Goal: Task Accomplishment & Management: Use online tool/utility

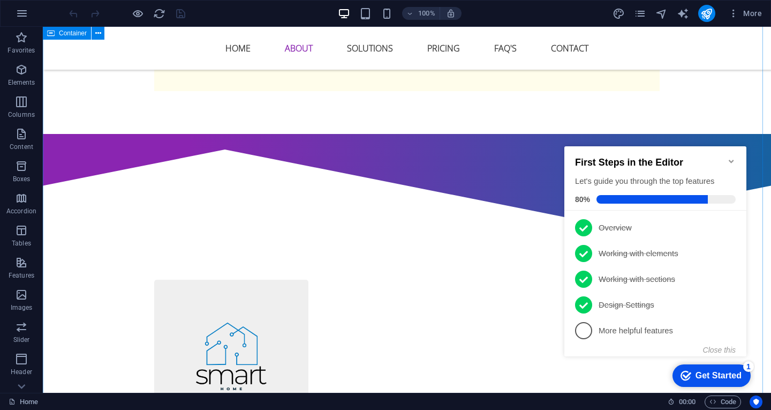
scroll to position [750, 0]
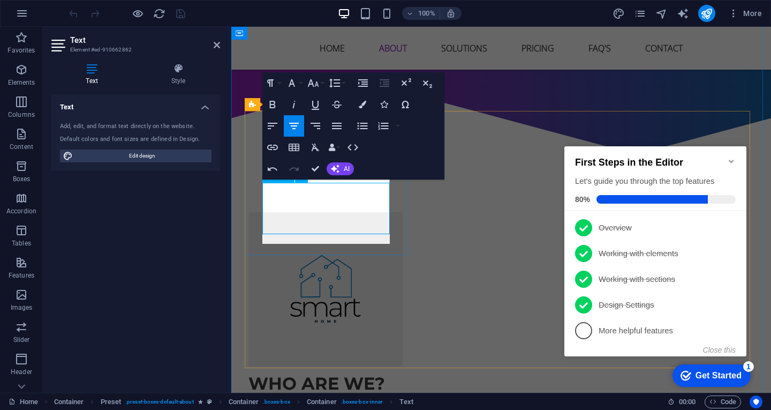
scroll to position [740, 0]
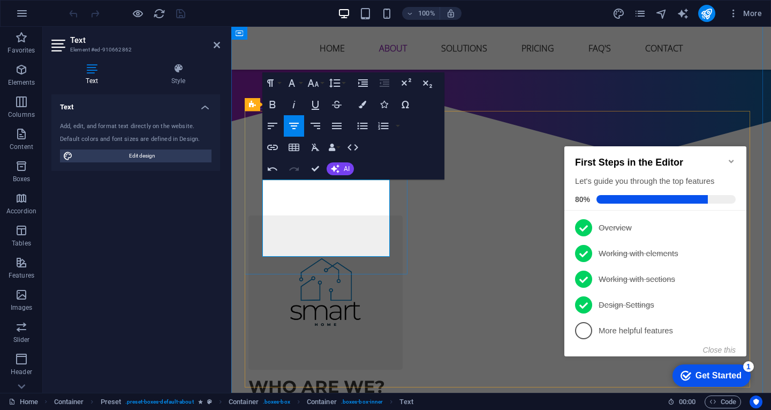
drag, startPoint x: 282, startPoint y: 223, endPoint x: 368, endPoint y: 255, distance: 91.5
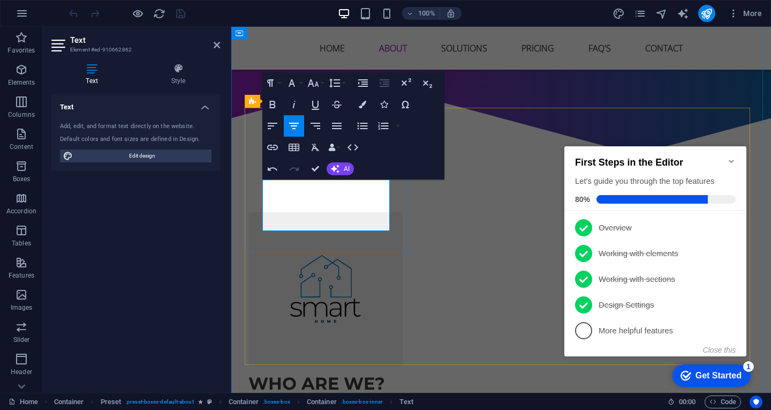
scroll to position [750, 0]
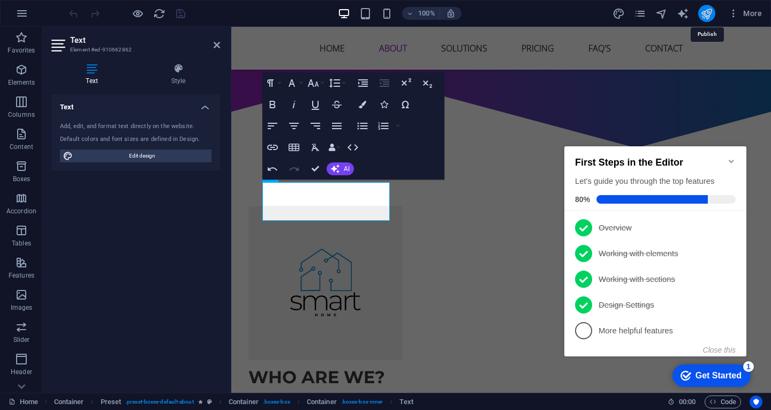
drag, startPoint x: 713, startPoint y: 17, endPoint x: 158, endPoint y: 33, distance: 555.8
click at [713, 17] on icon "publish" at bounding box center [707, 14] width 12 height 12
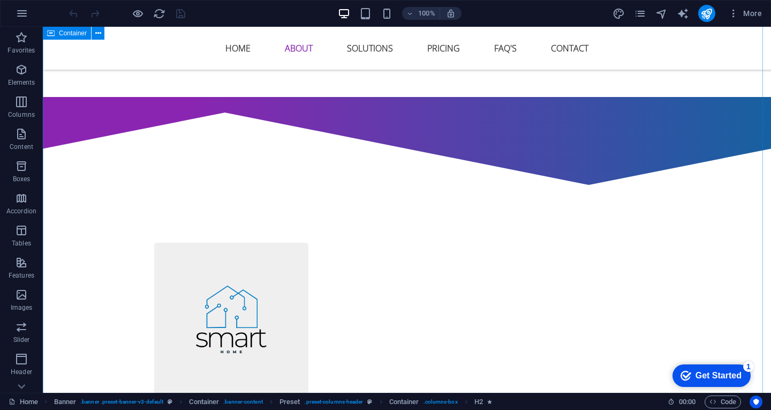
scroll to position [750, 0]
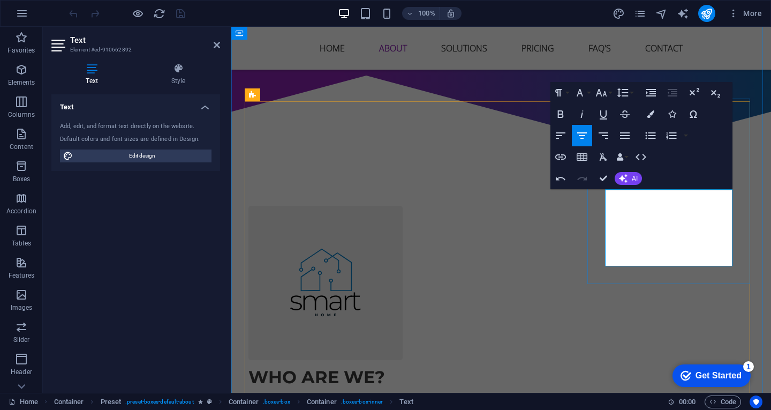
drag, startPoint x: 625, startPoint y: 234, endPoint x: 713, endPoint y: 255, distance: 90.3
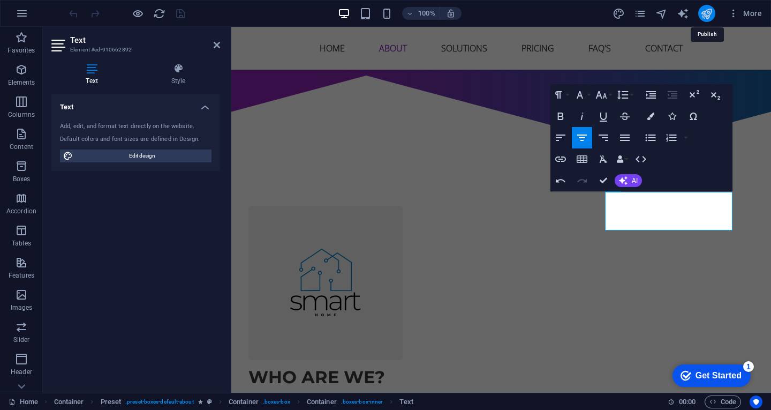
click at [707, 12] on icon "publish" at bounding box center [707, 14] width 12 height 12
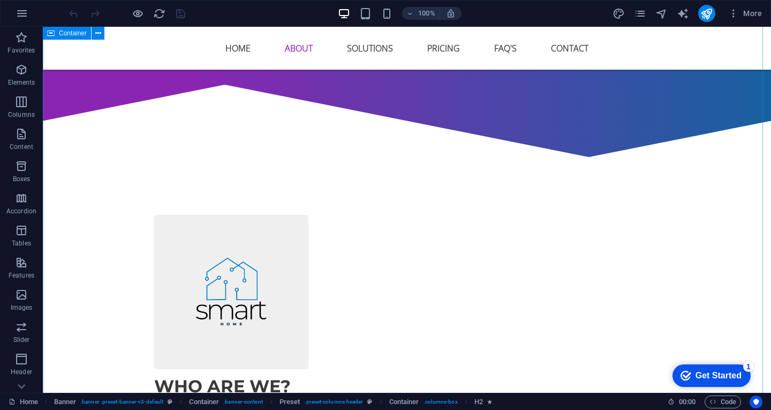
scroll to position [750, 0]
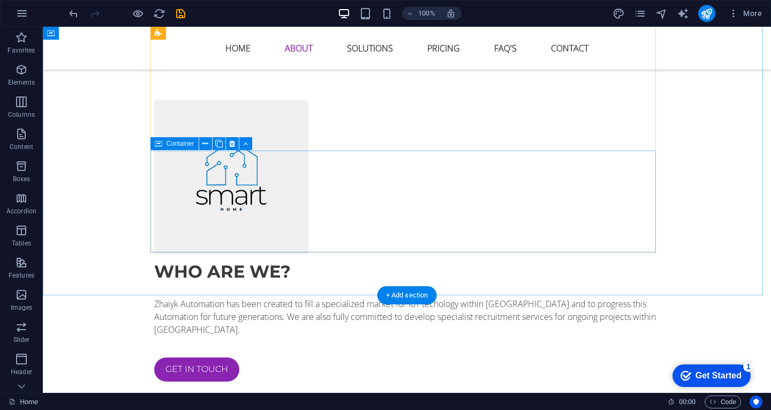
scroll to position [641, 0]
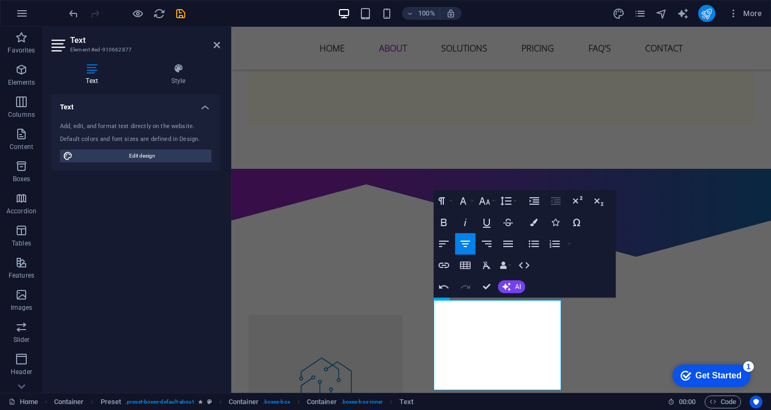
click at [700, 12] on button "publish" at bounding box center [707, 13] width 17 height 17
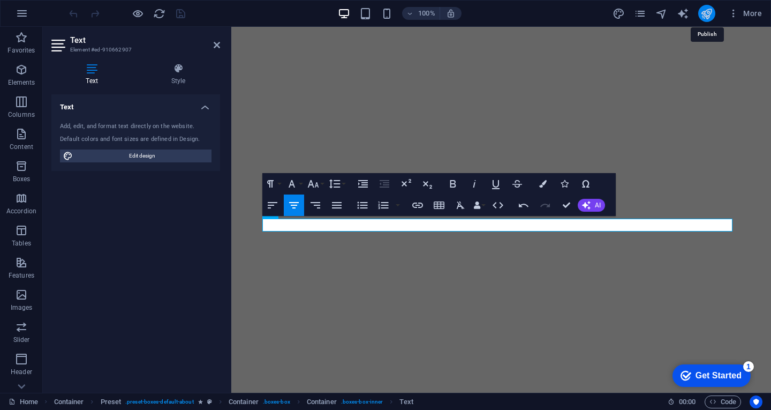
click at [711, 14] on icon "publish" at bounding box center [707, 14] width 12 height 12
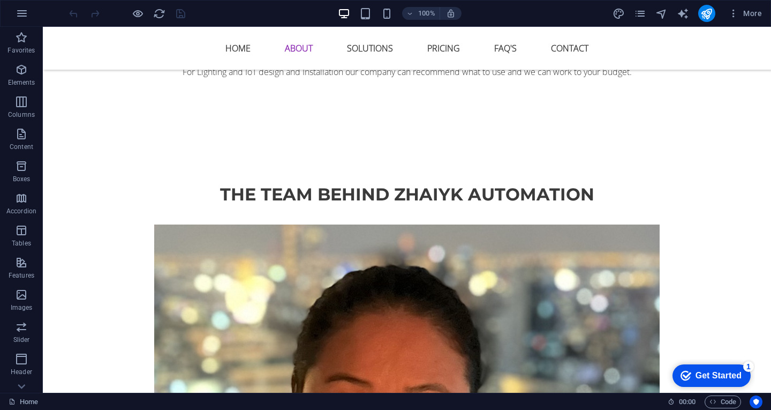
scroll to position [1607, 0]
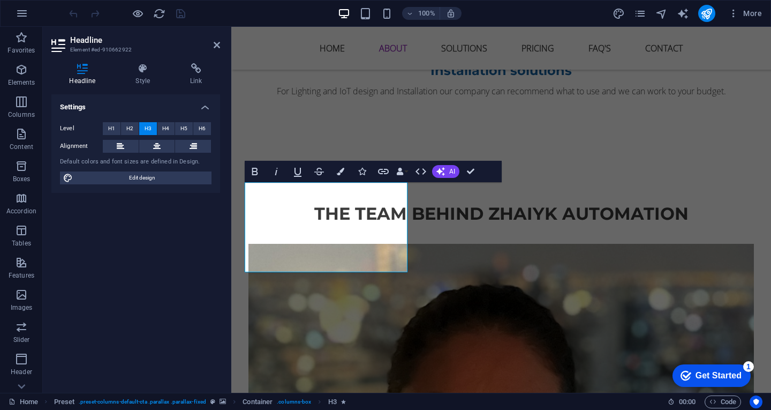
scroll to position [1574, 0]
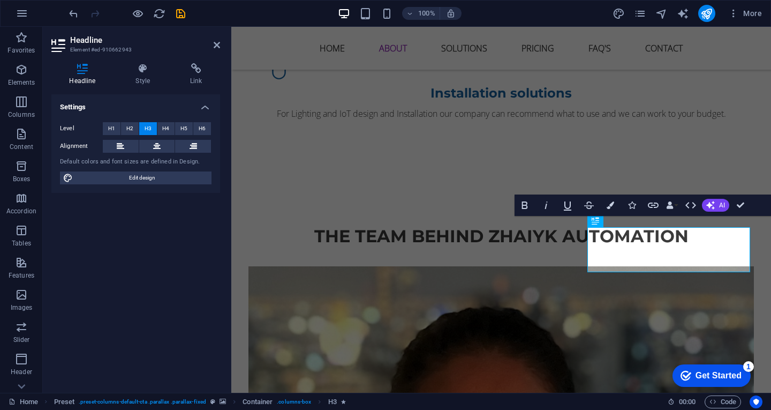
scroll to position [1551, 0]
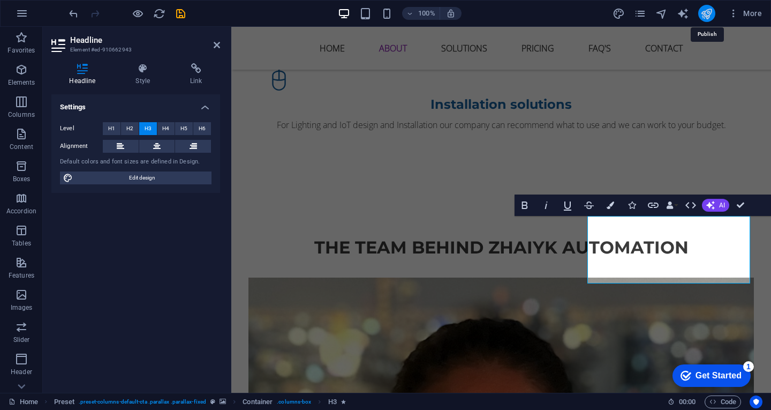
click at [705, 18] on icon "publish" at bounding box center [707, 14] width 12 height 12
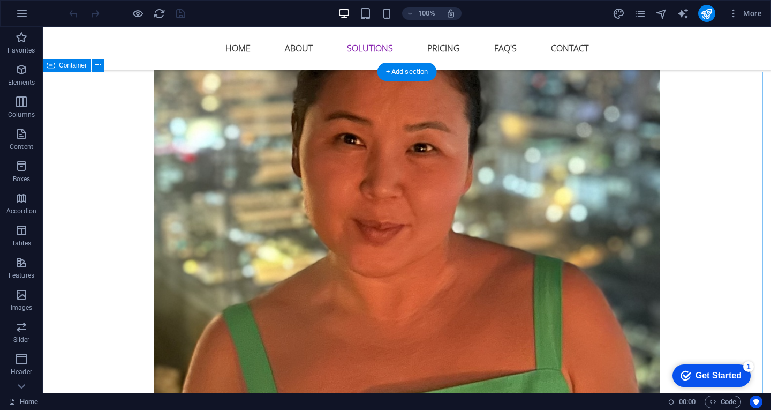
scroll to position [1875, 0]
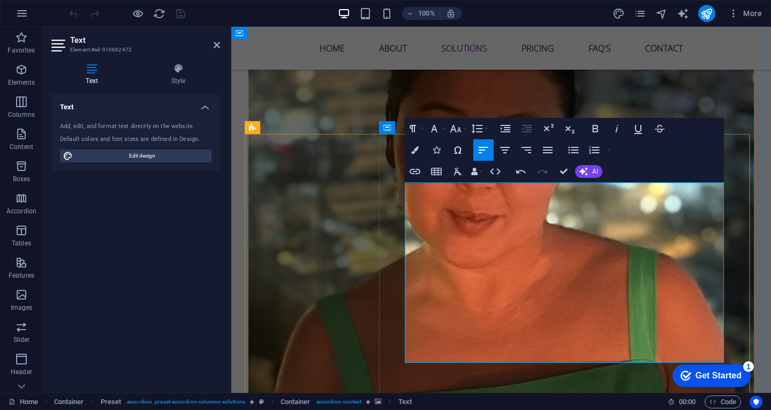
drag, startPoint x: 425, startPoint y: 244, endPoint x: 245, endPoint y: 38, distance: 274.1
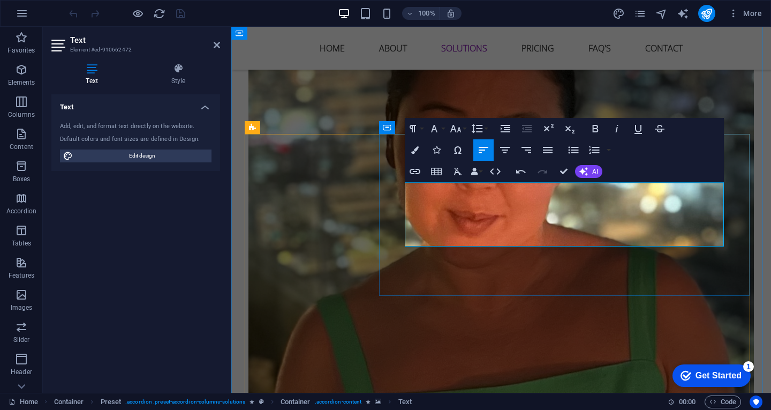
click at [705, 14] on icon "publish" at bounding box center [707, 14] width 12 height 12
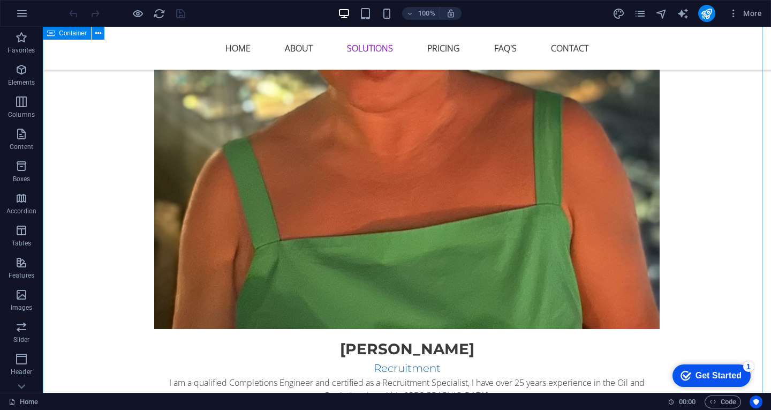
scroll to position [2036, 0]
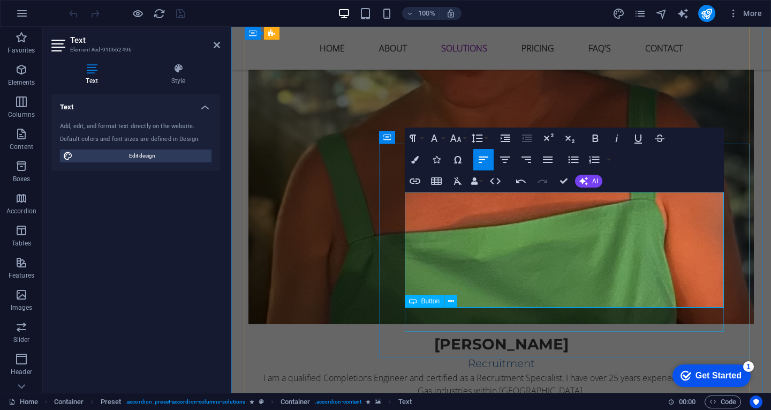
drag, startPoint x: 411, startPoint y: 238, endPoint x: 691, endPoint y: 309, distance: 288.5
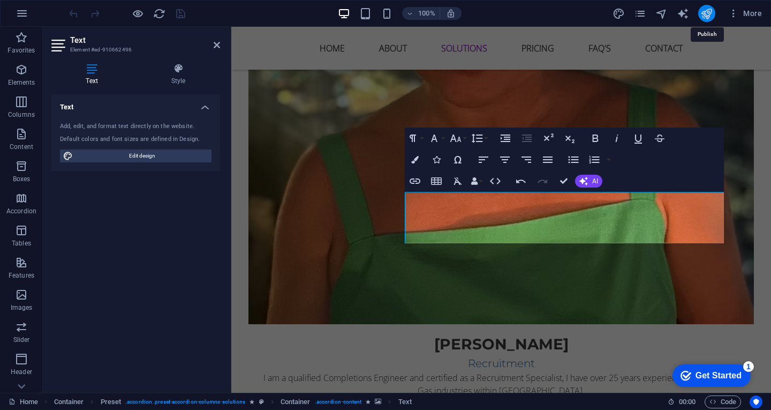
click at [703, 18] on icon "publish" at bounding box center [707, 14] width 12 height 12
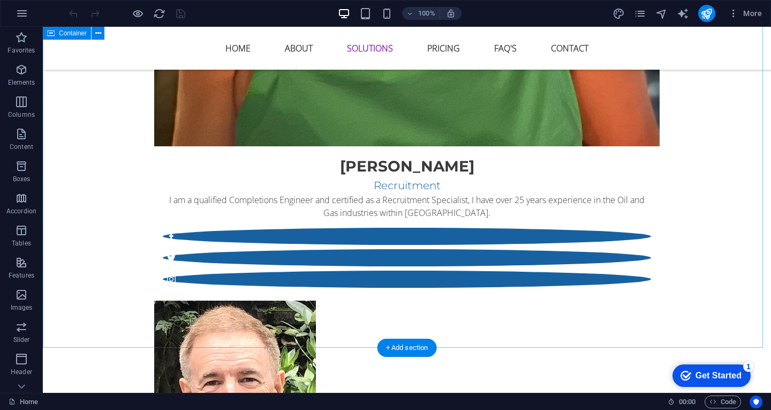
scroll to position [2250, 0]
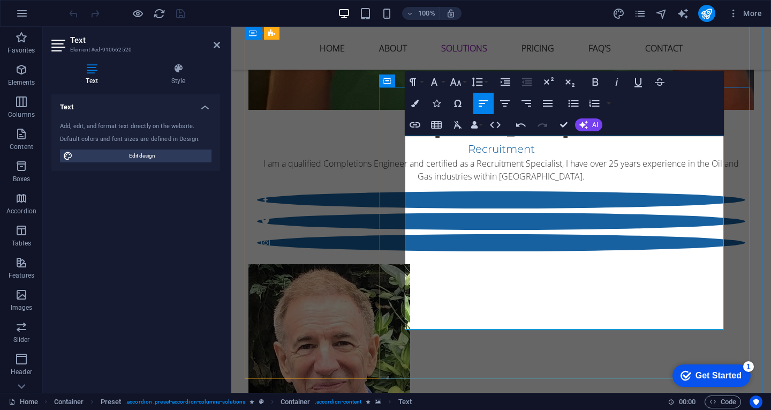
drag, startPoint x: 411, startPoint y: 219, endPoint x: 586, endPoint y: 325, distance: 204.8
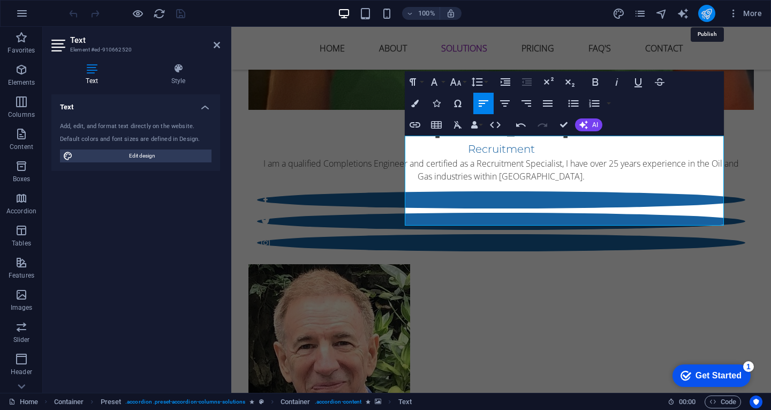
click at [706, 9] on icon "publish" at bounding box center [707, 14] width 12 height 12
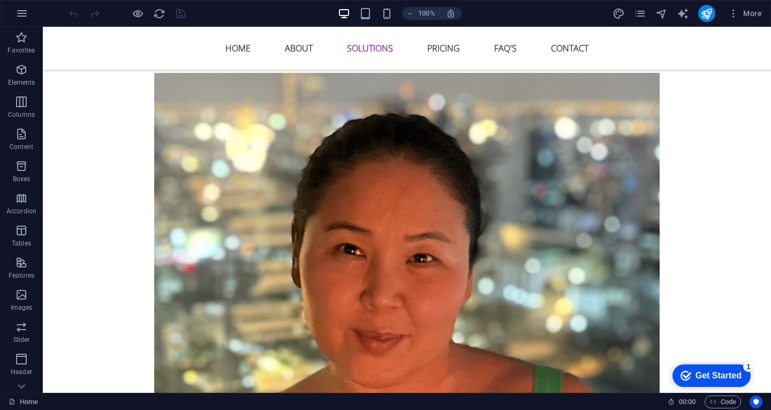
scroll to position [1768, 0]
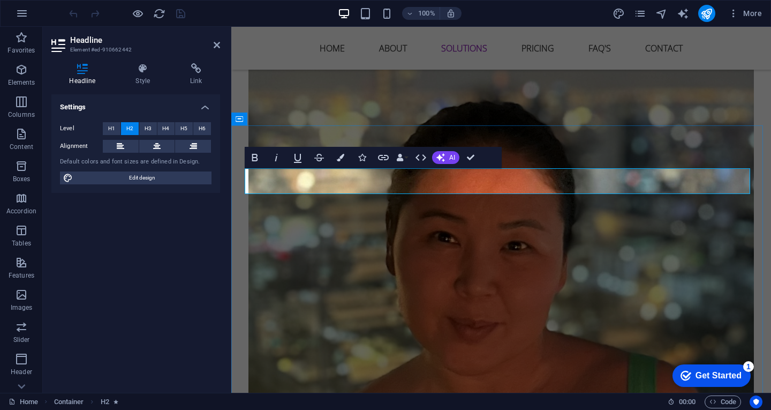
click at [711, 13] on icon "publish" at bounding box center [707, 14] width 12 height 12
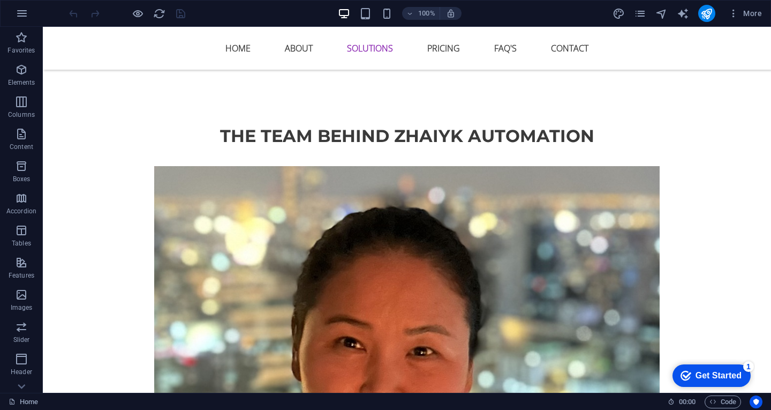
scroll to position [1714, 0]
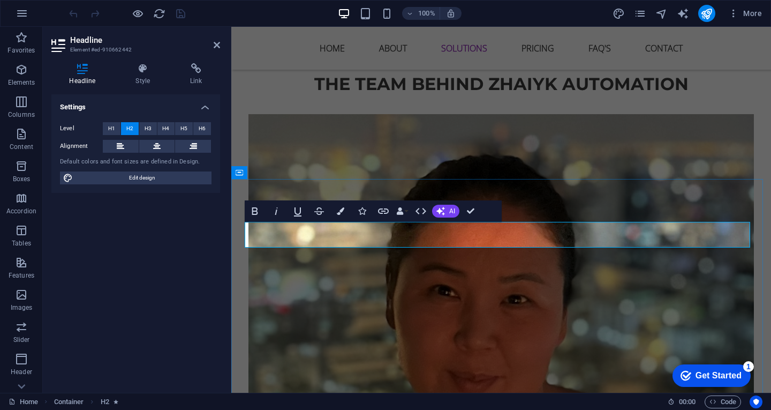
click at [715, 17] on button "publish" at bounding box center [707, 13] width 17 height 17
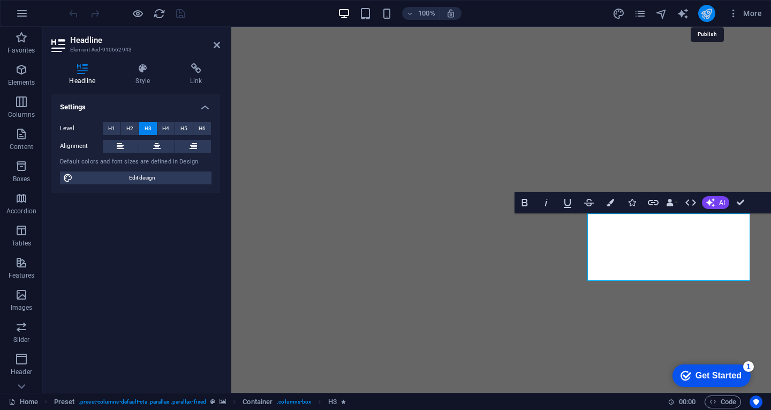
click at [712, 12] on icon "publish" at bounding box center [707, 14] width 12 height 12
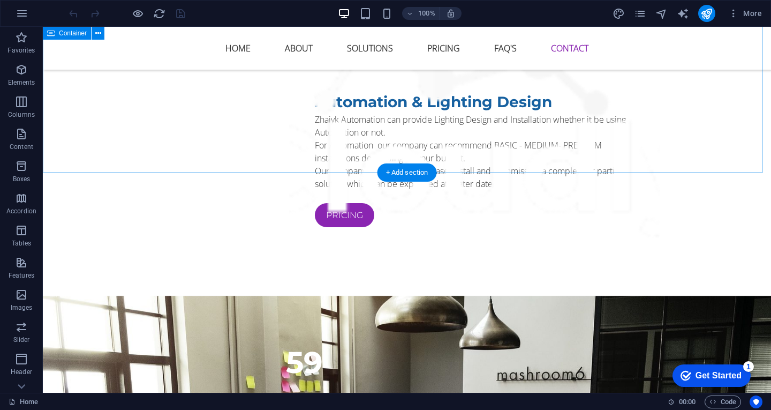
scroll to position [4816, 0]
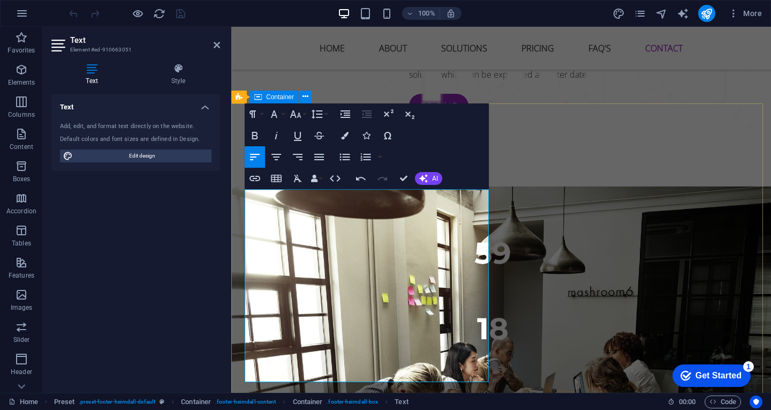
scroll to position [4831, 0]
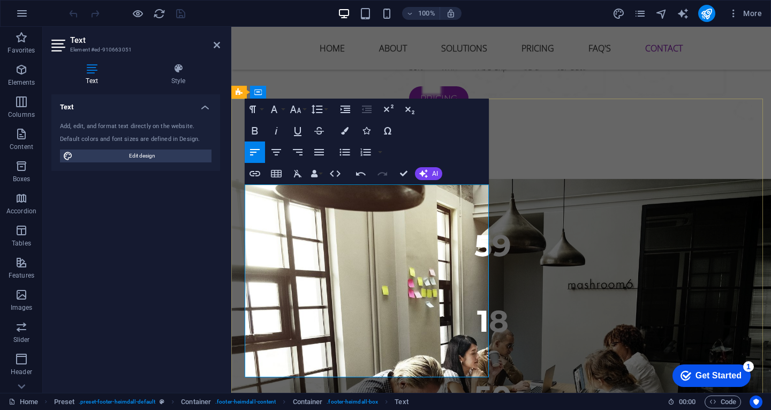
drag, startPoint x: 278, startPoint y: 325, endPoint x: 459, endPoint y: 372, distance: 186.7
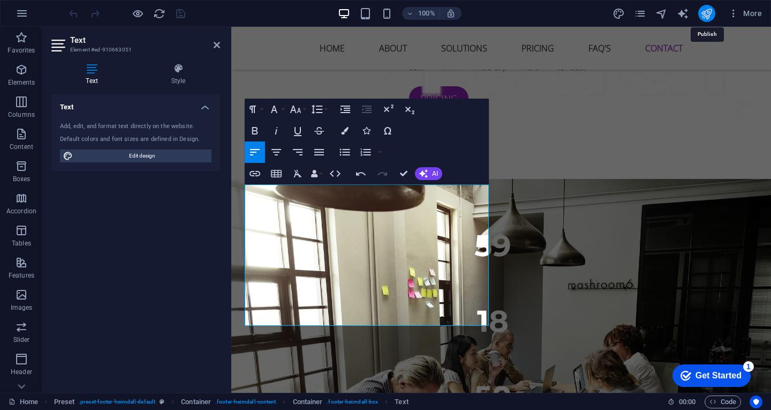
click at [706, 9] on icon "publish" at bounding box center [707, 14] width 12 height 12
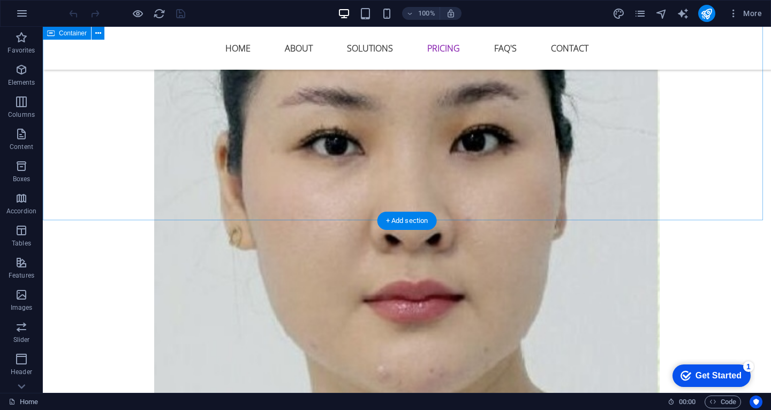
scroll to position [2679, 0]
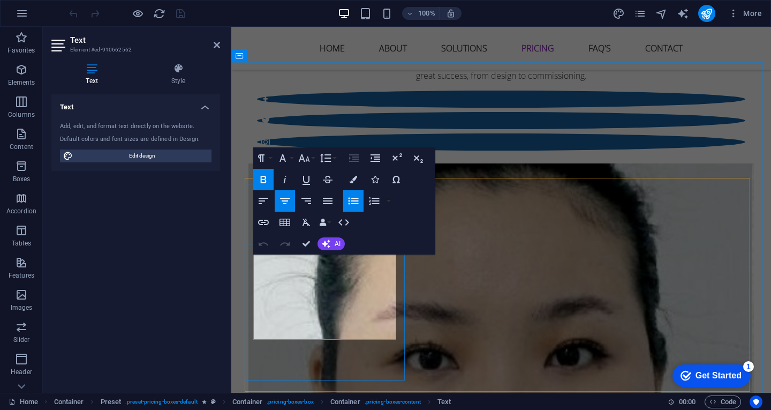
drag, startPoint x: 302, startPoint y: 262, endPoint x: 362, endPoint y: 324, distance: 86.0
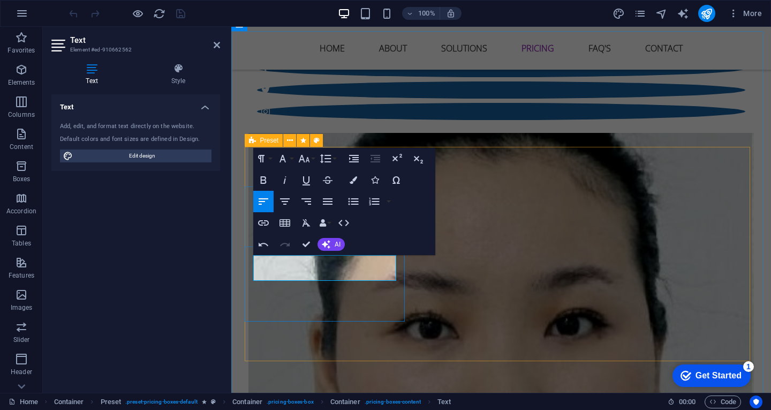
scroll to position [2703, 0]
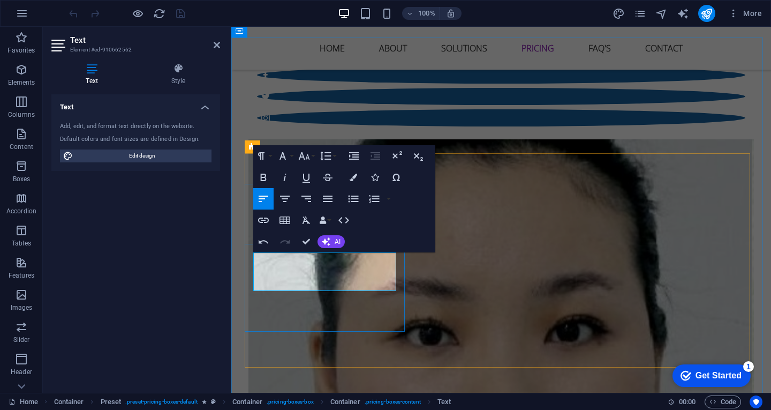
drag, startPoint x: 304, startPoint y: 258, endPoint x: 296, endPoint y: 274, distance: 18.5
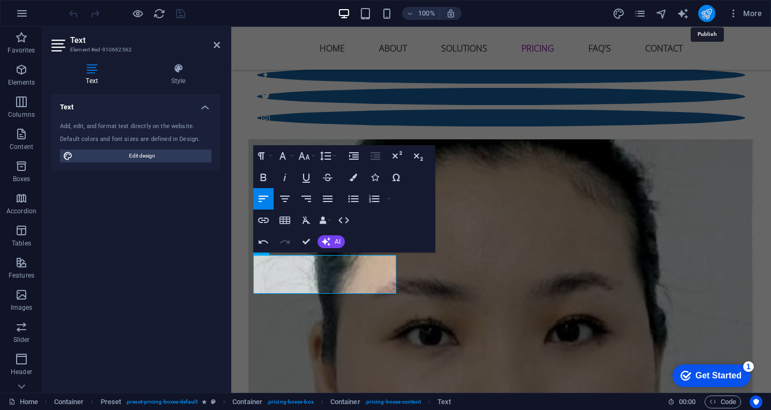
click at [707, 17] on icon "publish" at bounding box center [707, 14] width 12 height 12
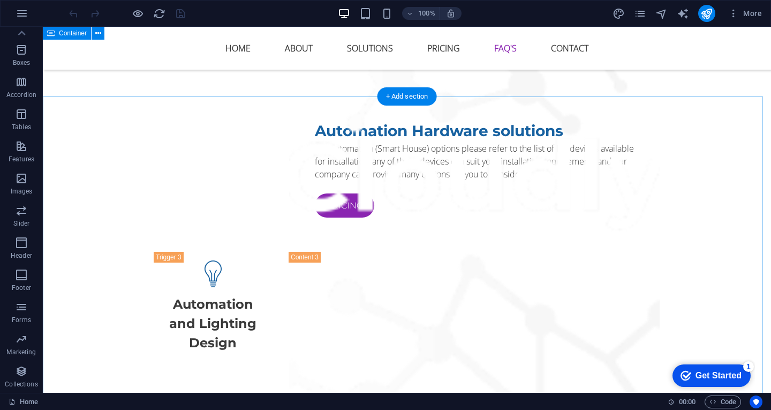
scroll to position [4340, 0]
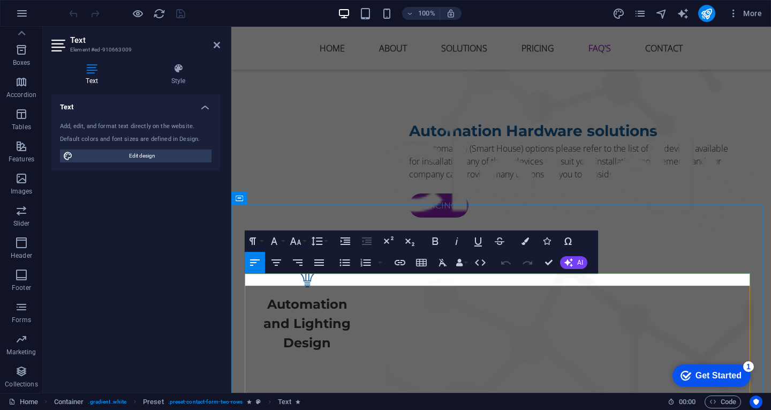
click at [702, 10] on icon "publish" at bounding box center [707, 14] width 12 height 12
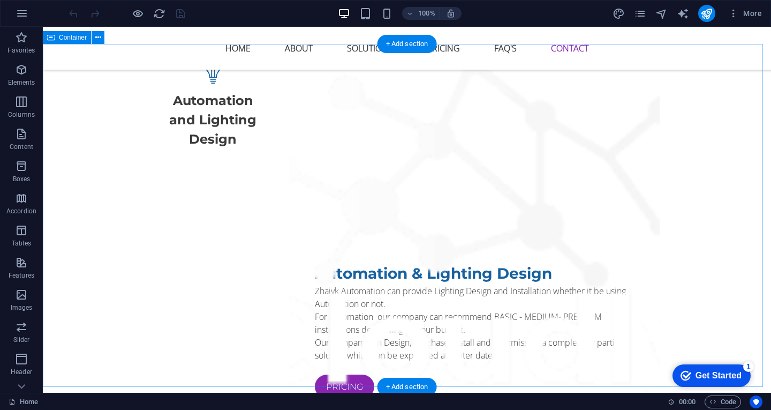
scroll to position [4554, 0]
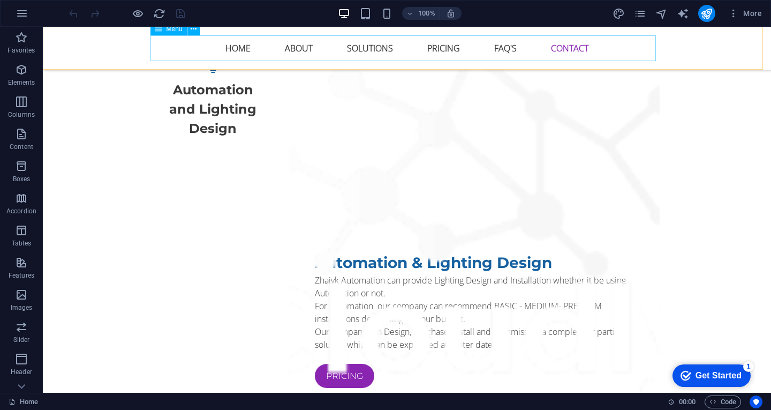
click at [563, 49] on nav "Home About Solutions Pricing FAQ's Contact" at bounding box center [407, 48] width 506 height 26
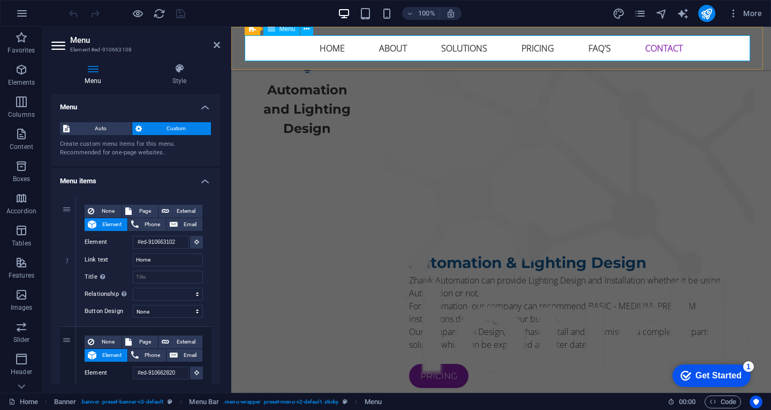
click at [646, 43] on nav "Home About Solutions Pricing FAQ's Contact" at bounding box center [502, 48] width 506 height 26
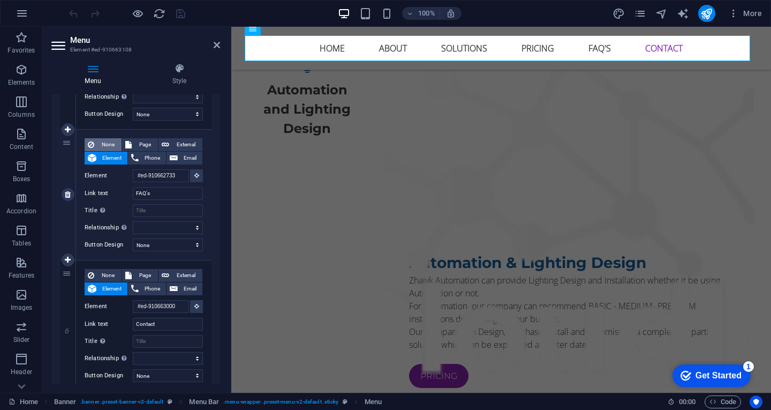
scroll to position [626, 0]
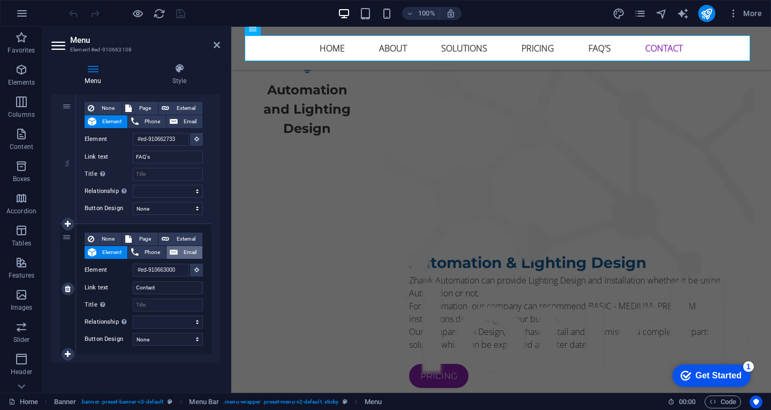
click at [181, 252] on span "Email" at bounding box center [190, 252] width 18 height 13
select select
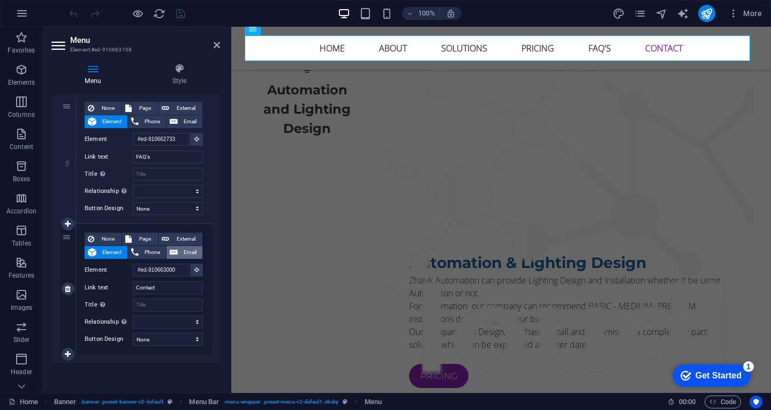
select select
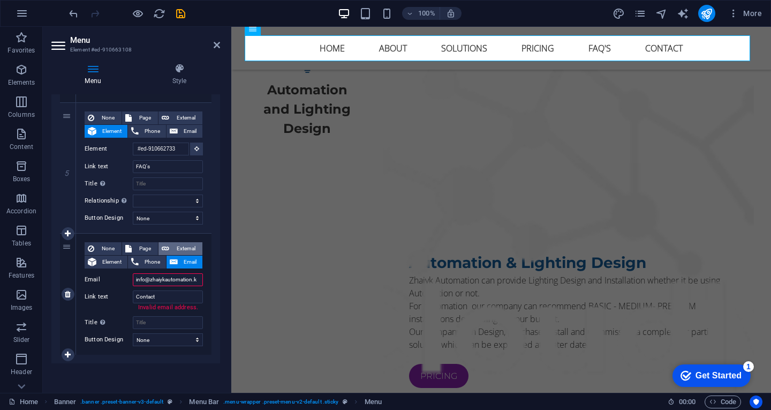
type input "[EMAIL_ADDRESS][DOMAIN_NAME]"
select select
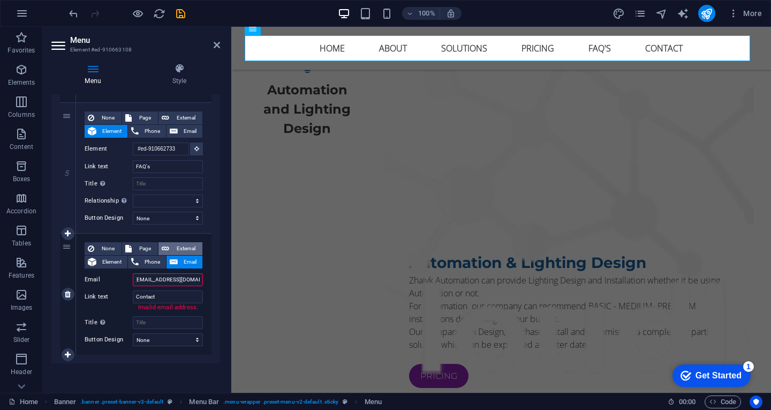
select select
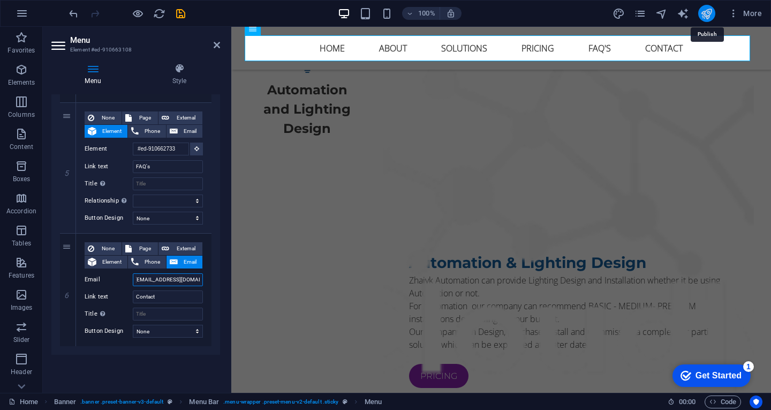
type input "[EMAIL_ADDRESS][DOMAIN_NAME]"
click at [710, 17] on icon "publish" at bounding box center [707, 14] width 12 height 12
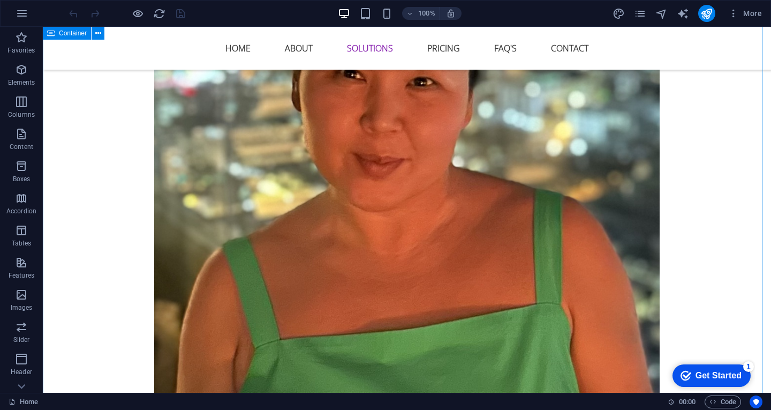
scroll to position [1875, 0]
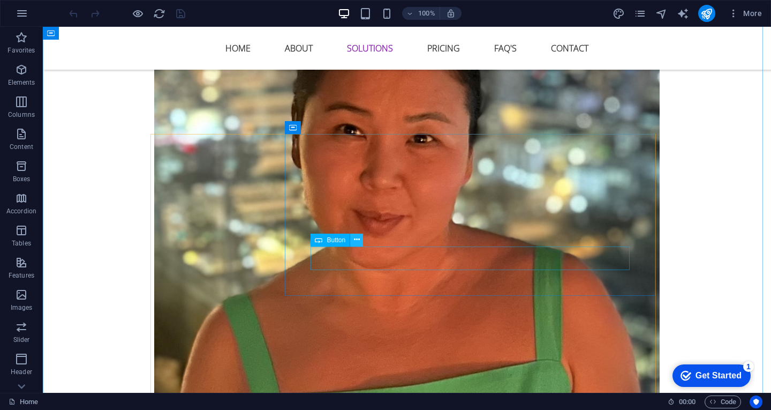
click at [354, 238] on icon at bounding box center [357, 239] width 6 height 11
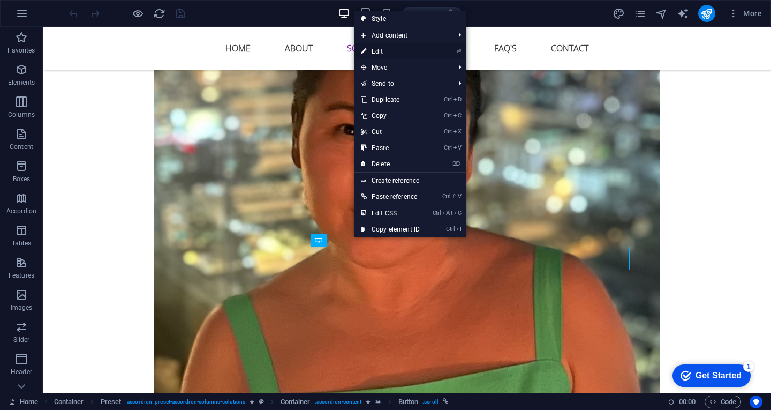
click at [399, 51] on link "⏎ Edit" at bounding box center [391, 51] width 72 height 16
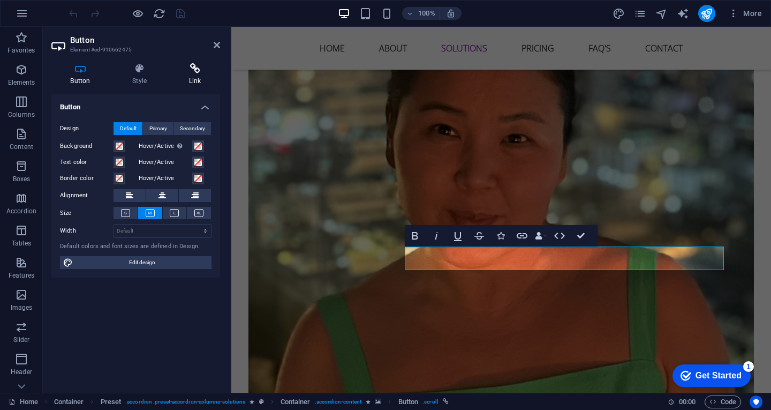
click at [193, 72] on icon at bounding box center [195, 68] width 50 height 11
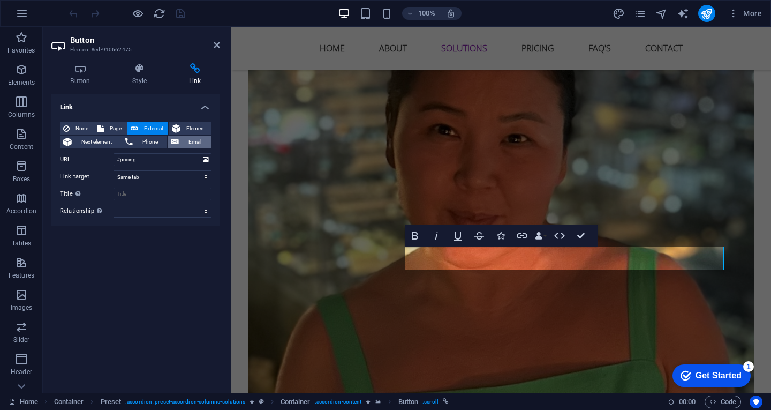
click at [186, 141] on span "Email" at bounding box center [195, 142] width 26 height 13
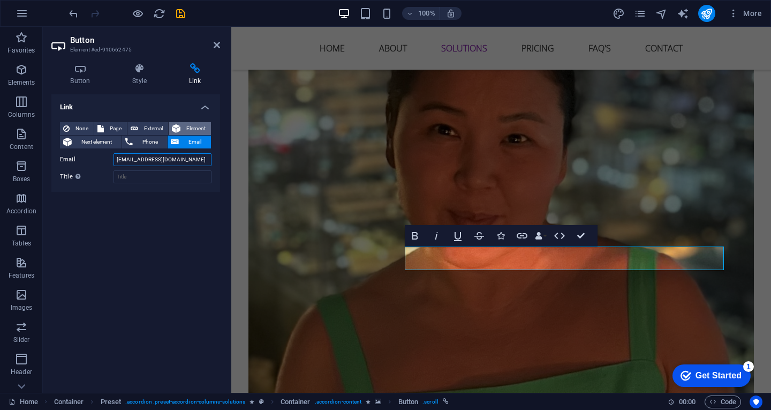
type input "recruitment@zhaiykautomation.kz"
click at [183, 124] on button "Element" at bounding box center [190, 128] width 42 height 13
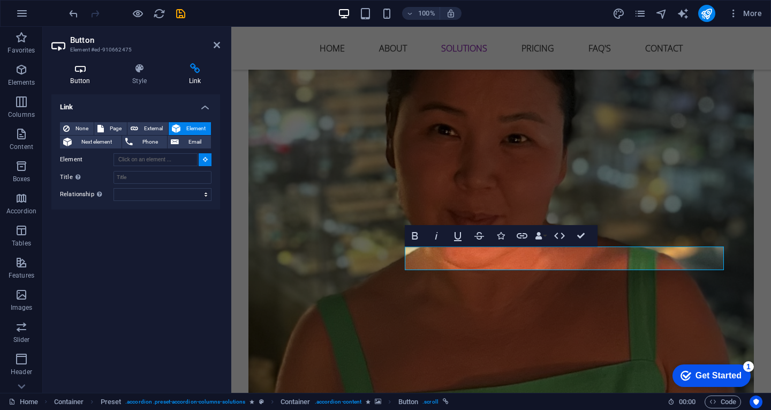
click at [73, 71] on icon at bounding box center [80, 68] width 58 height 11
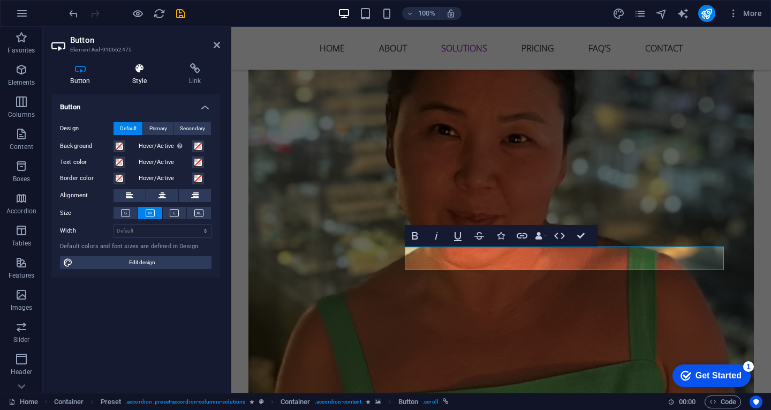
click at [144, 75] on h4 "Style" at bounding box center [142, 74] width 57 height 23
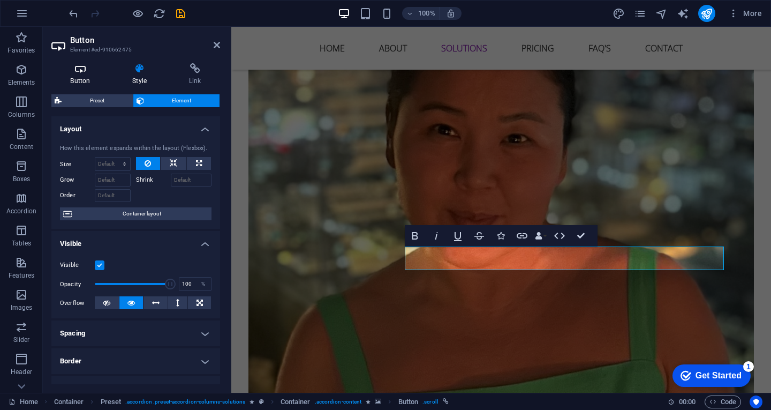
click at [78, 65] on icon at bounding box center [80, 68] width 58 height 11
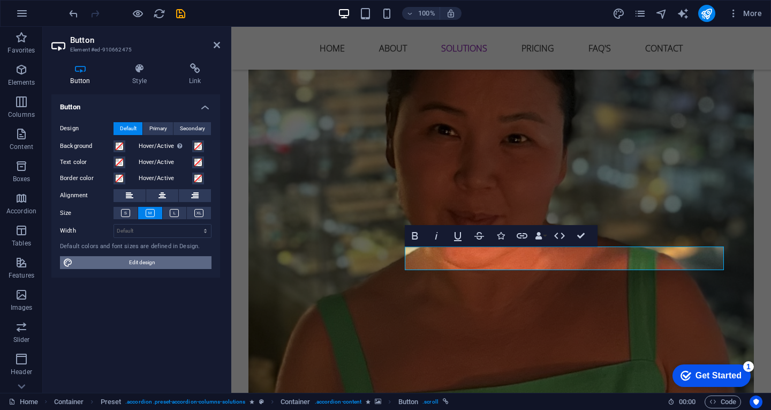
click at [129, 262] on span "Edit design" at bounding box center [142, 262] width 132 height 13
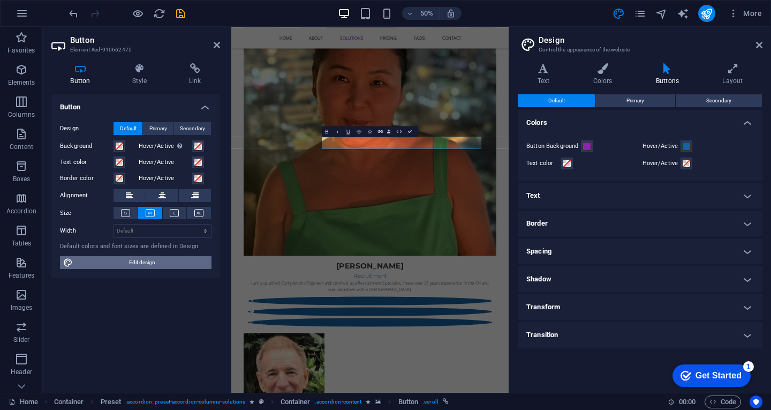
scroll to position [2018, 0]
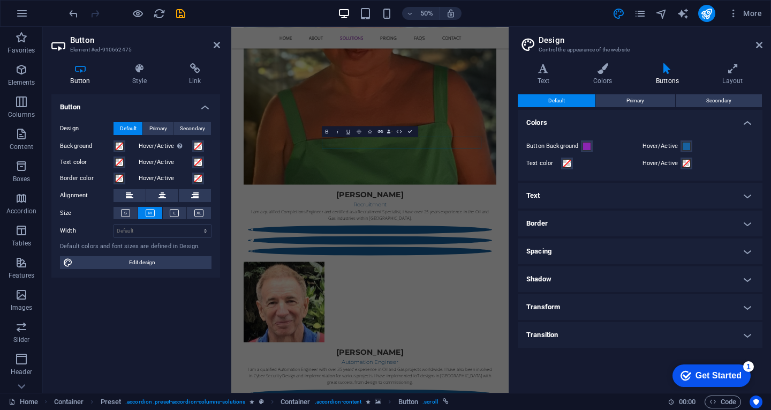
click at [529, 195] on h4 "Text" at bounding box center [640, 196] width 245 height 26
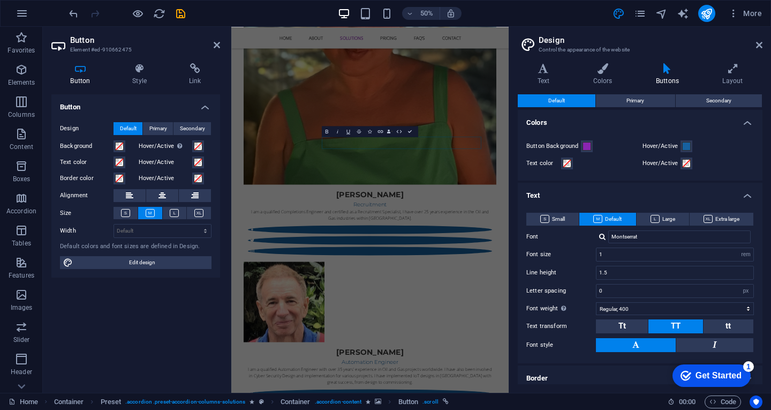
click at [528, 194] on h4 "Text" at bounding box center [640, 192] width 245 height 19
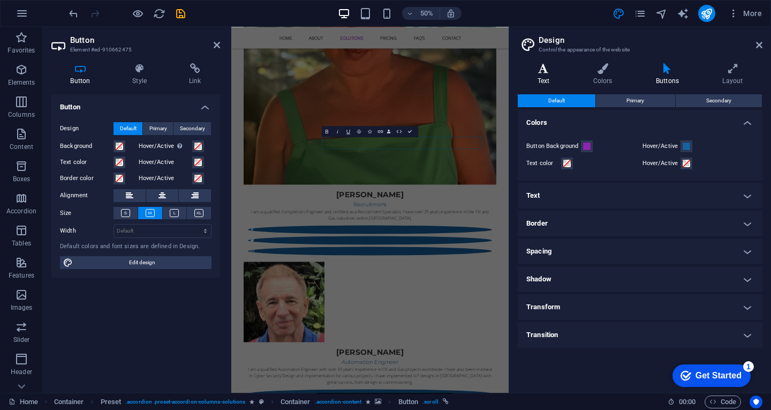
click at [546, 81] on h4 "Text" at bounding box center [546, 74] width 56 height 23
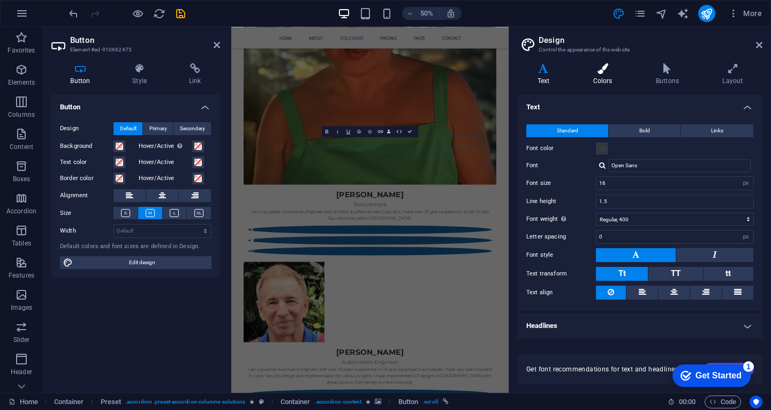
click at [601, 75] on h4 "Colors" at bounding box center [605, 74] width 63 height 23
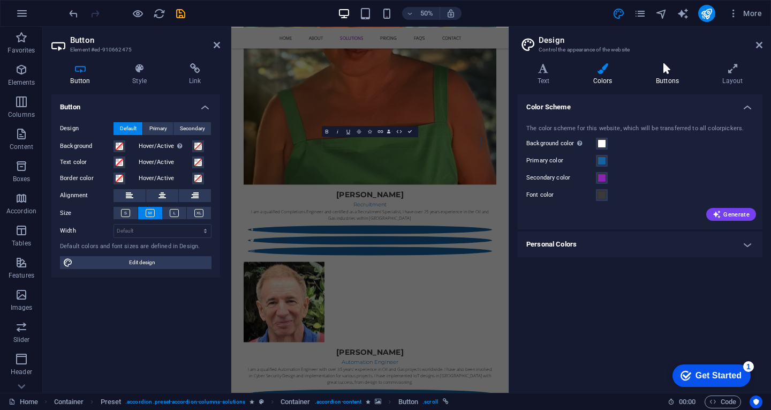
click at [679, 79] on h4 "Buttons" at bounding box center [669, 74] width 66 height 23
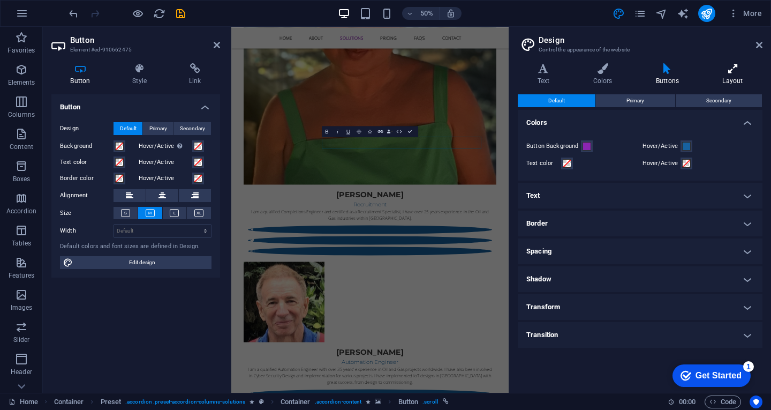
click at [733, 76] on h4 "Layout" at bounding box center [732, 74] width 59 height 23
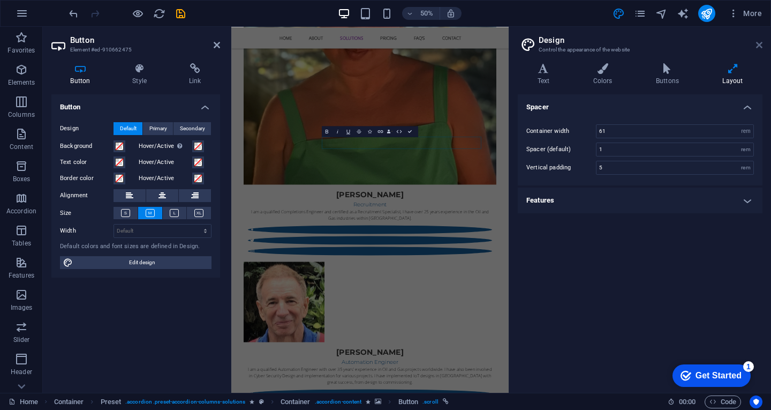
click at [756, 47] on icon at bounding box center [759, 45] width 6 height 9
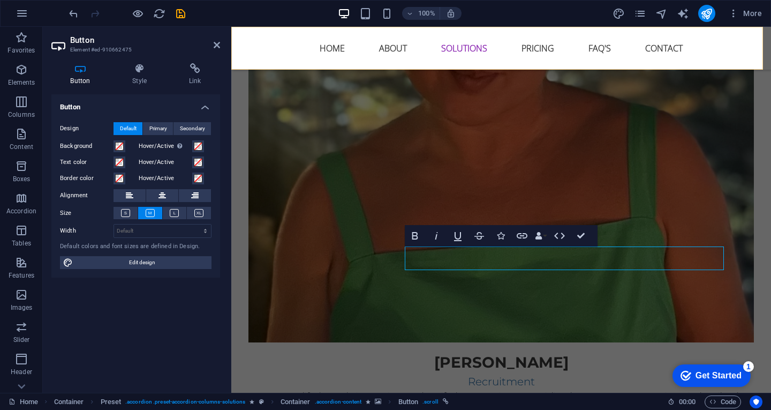
scroll to position [1875, 0]
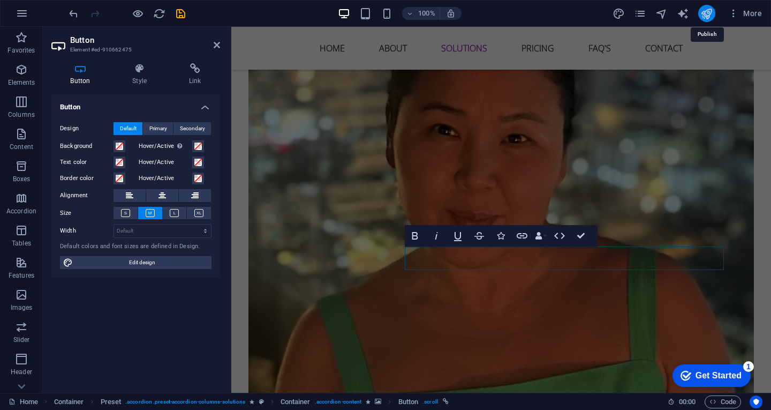
click at [704, 17] on icon "publish" at bounding box center [707, 14] width 12 height 12
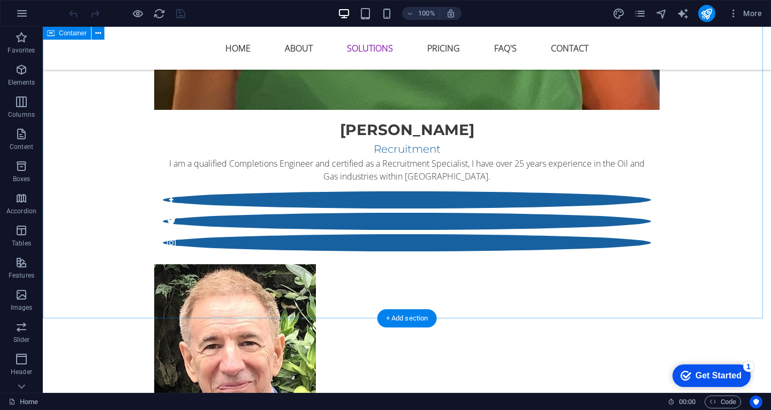
scroll to position [2197, 0]
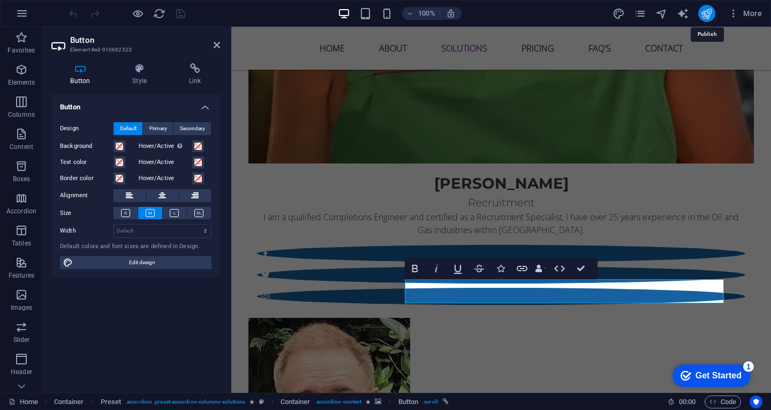
click at [709, 14] on icon "publish" at bounding box center [707, 14] width 12 height 12
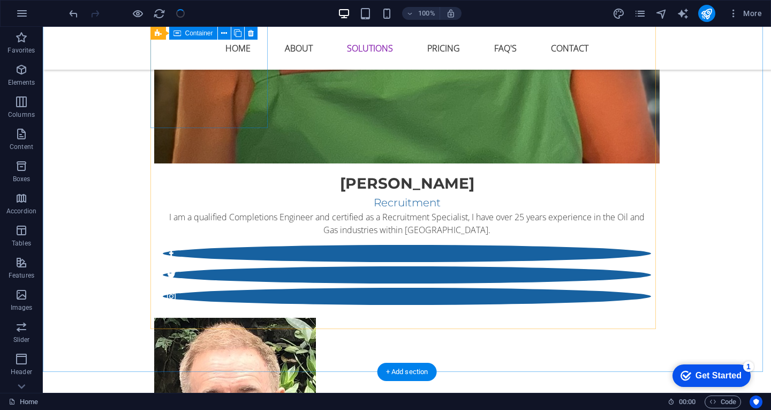
scroll to position [2089, 0]
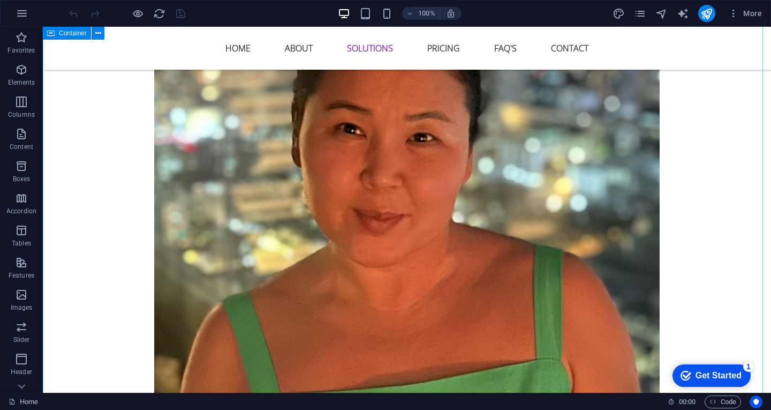
scroll to position [1875, 0]
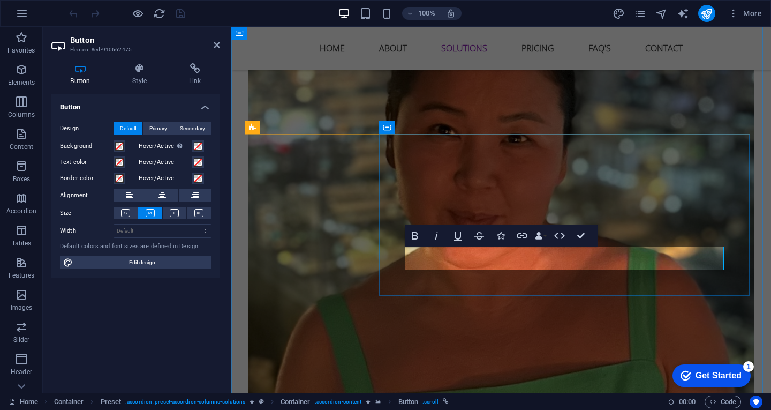
click at [704, 12] on icon "publish" at bounding box center [707, 14] width 12 height 12
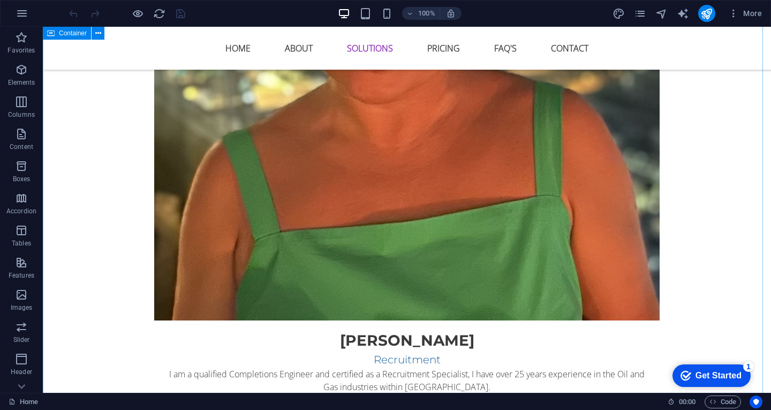
scroll to position [2089, 0]
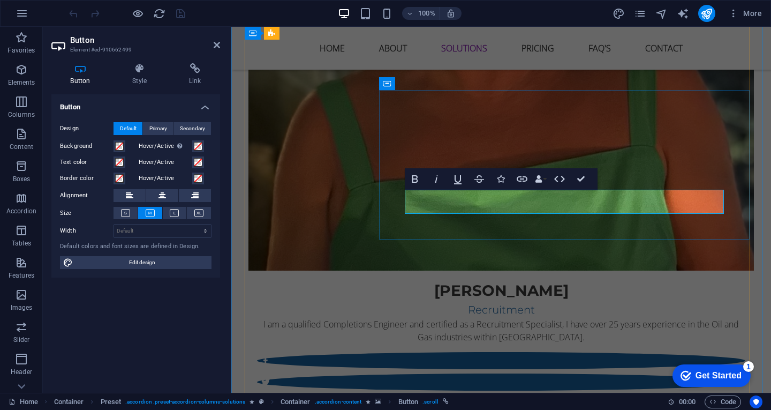
click at [710, 16] on icon "publish" at bounding box center [707, 14] width 12 height 12
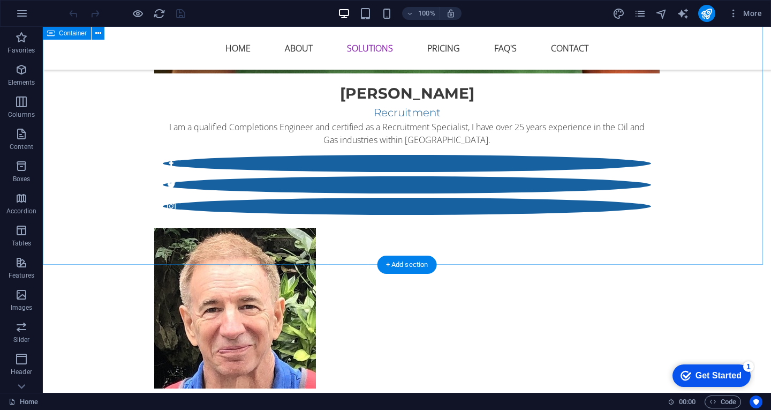
scroll to position [2304, 0]
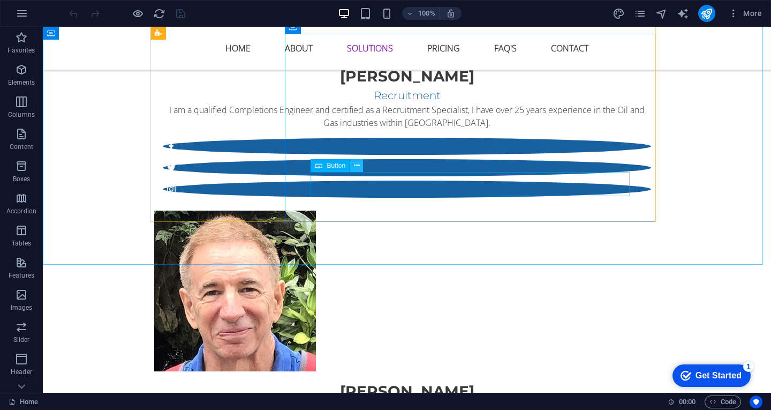
click at [357, 166] on icon at bounding box center [357, 165] width 6 height 11
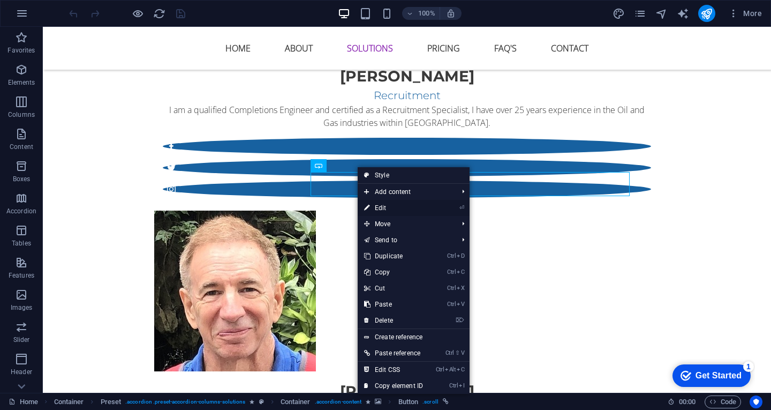
click at [403, 207] on link "⏎ Edit" at bounding box center [394, 208] width 72 height 16
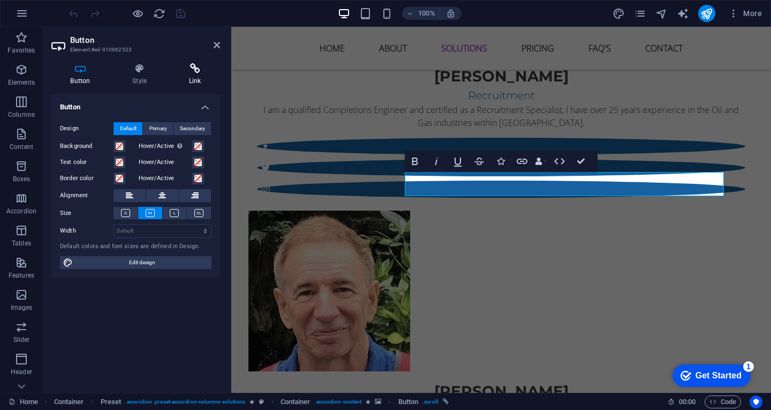
click at [199, 79] on h4 "Link" at bounding box center [195, 74] width 50 height 23
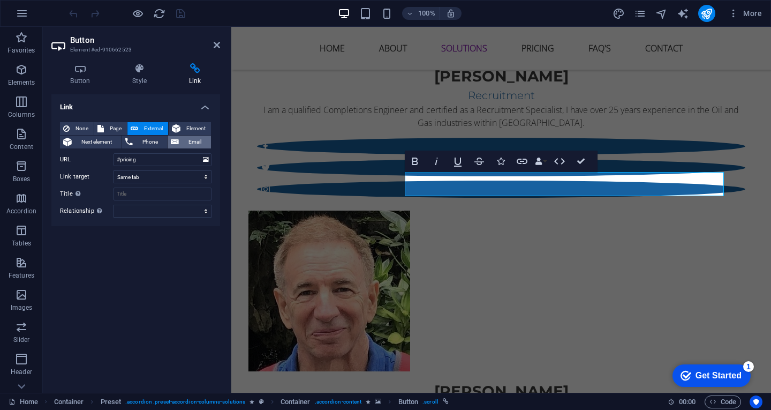
click at [188, 136] on span "Email" at bounding box center [195, 142] width 26 height 13
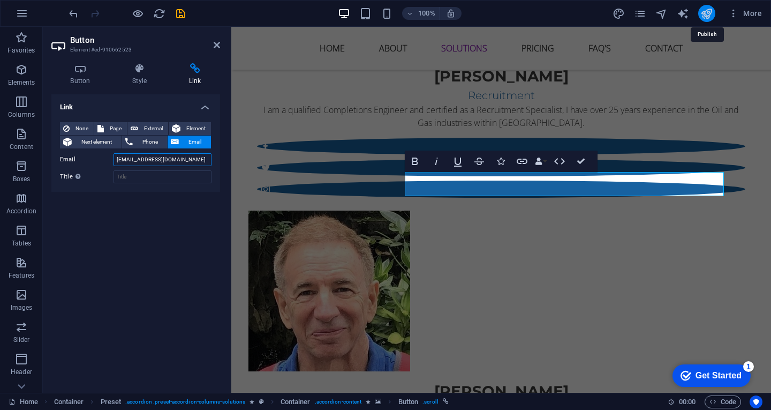
type input "[EMAIL_ADDRESS][DOMAIN_NAME]"
click at [711, 15] on icon "publish" at bounding box center [707, 14] width 12 height 12
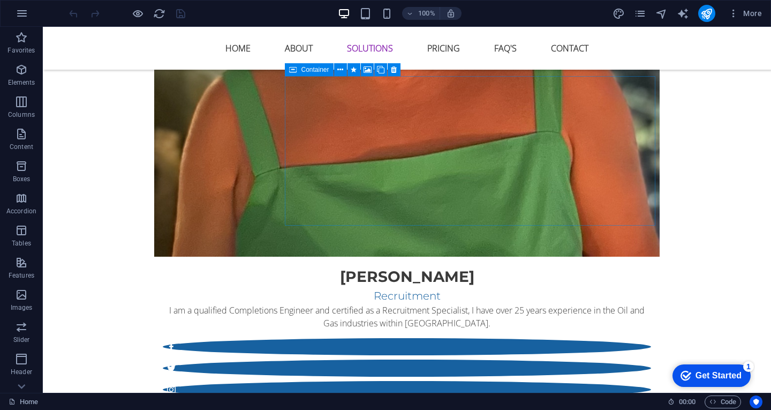
scroll to position [2089, 0]
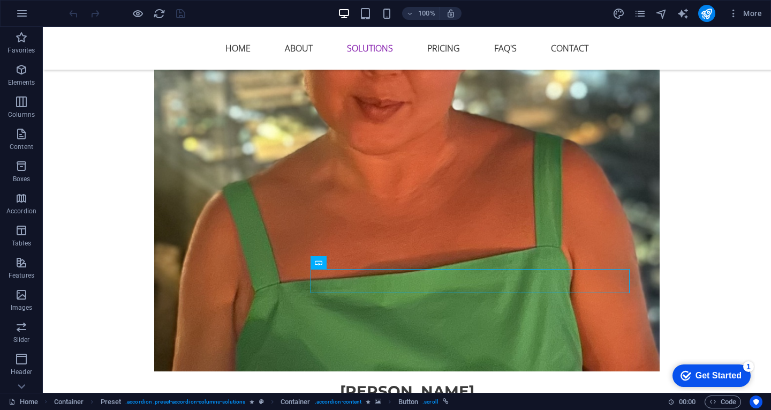
scroll to position [1982, 0]
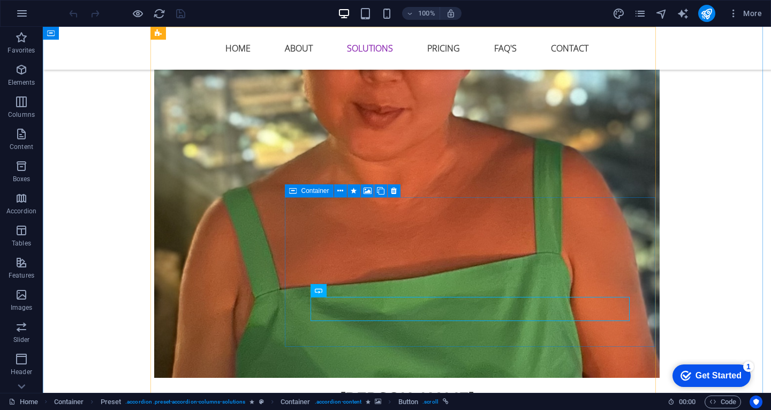
click at [308, 193] on span "Container" at bounding box center [315, 191] width 28 height 6
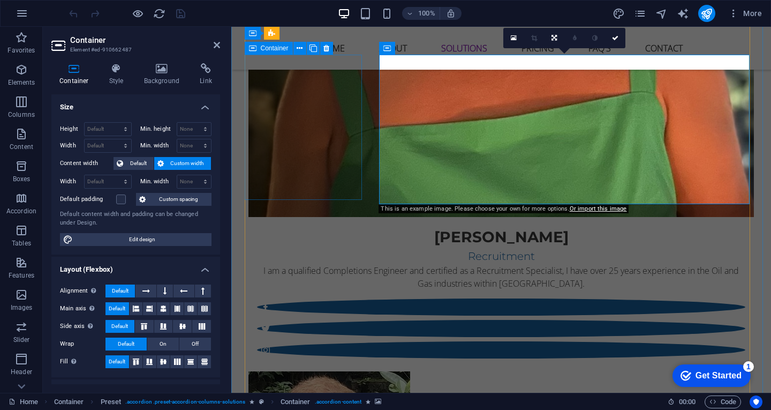
scroll to position [2089, 0]
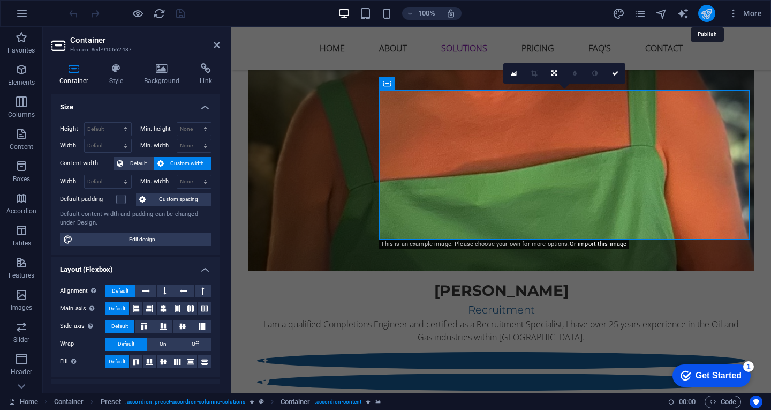
click at [704, 13] on icon "publish" at bounding box center [707, 14] width 12 height 12
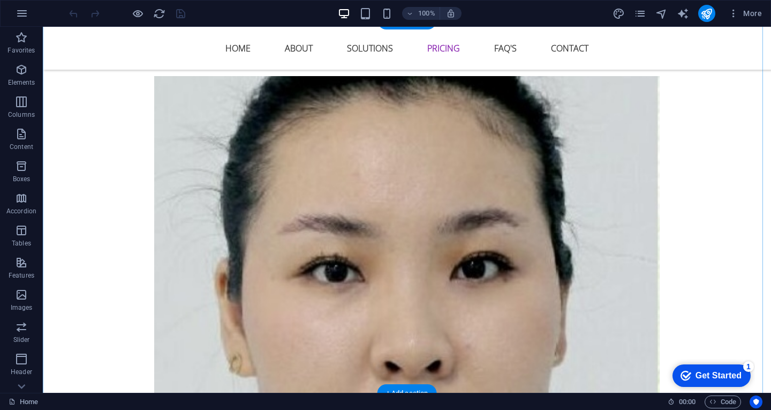
scroll to position [2786, 0]
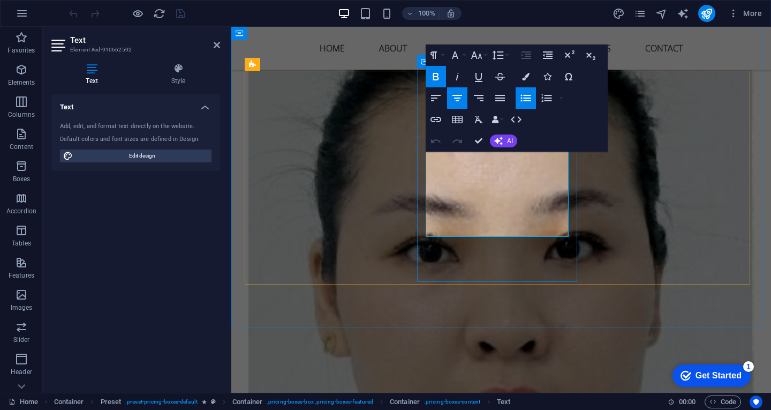
drag, startPoint x: 471, startPoint y: 163, endPoint x: 529, endPoint y: 221, distance: 81.5
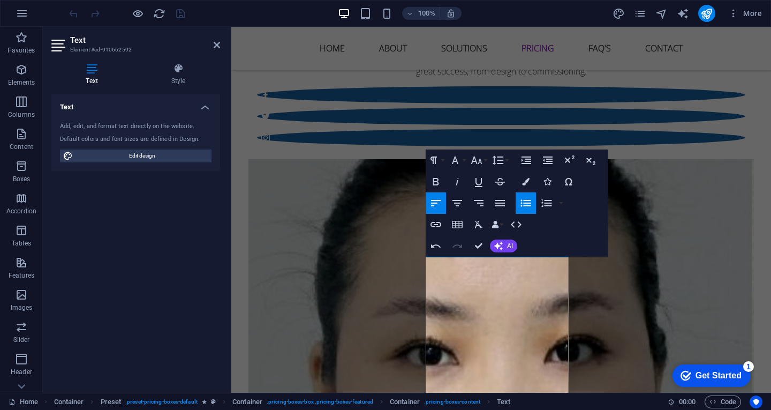
scroll to position [2679, 0]
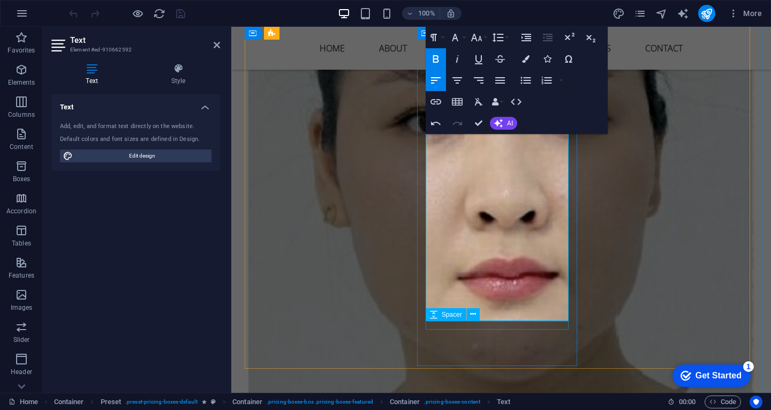
scroll to position [2925, 0]
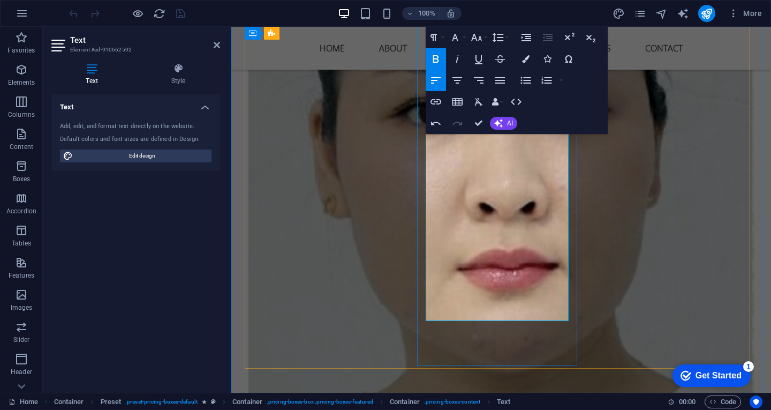
drag, startPoint x: 483, startPoint y: 240, endPoint x: 533, endPoint y: 305, distance: 81.8
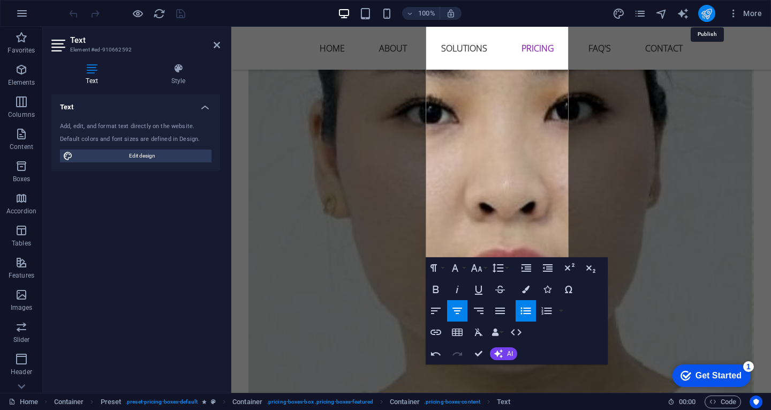
click at [710, 17] on icon "publish" at bounding box center [707, 14] width 12 height 12
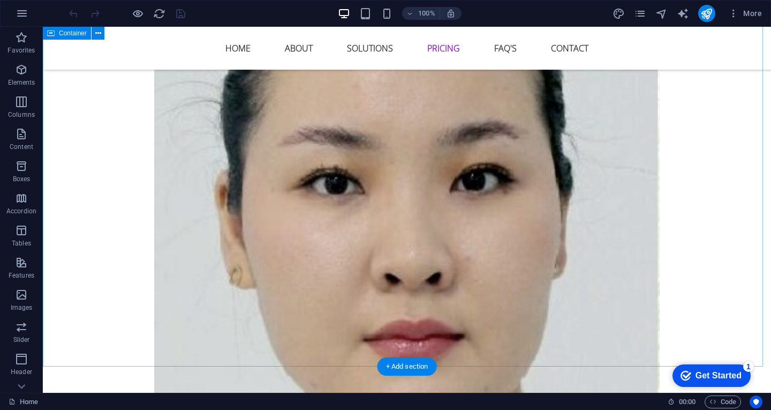
scroll to position [2947, 0]
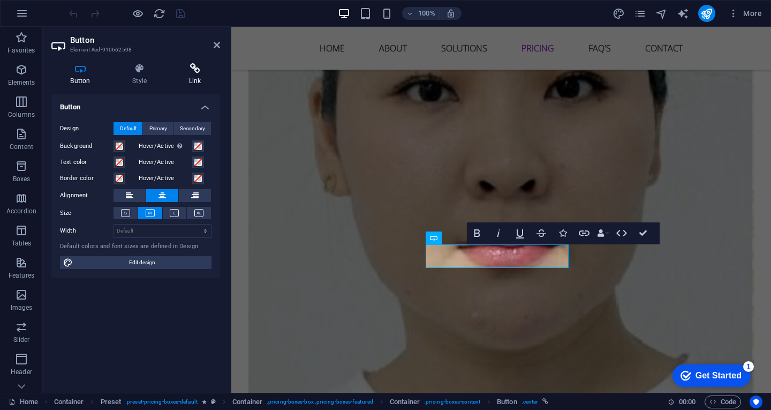
click at [186, 71] on icon at bounding box center [195, 68] width 50 height 11
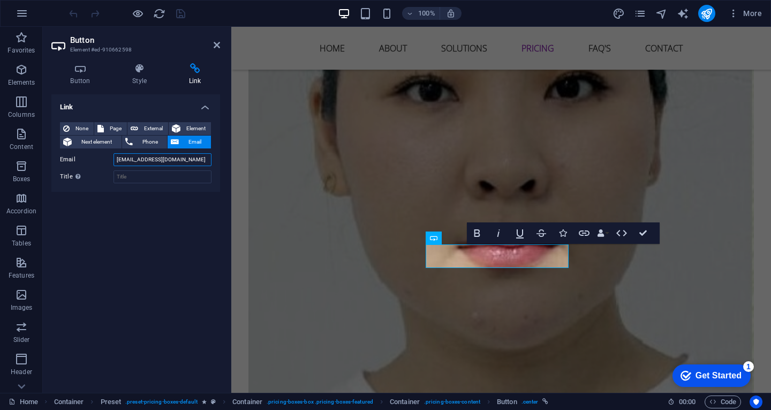
click at [168, 156] on input "[EMAIL_ADDRESS][DOMAIN_NAME]" at bounding box center [163, 159] width 98 height 13
click at [175, 144] on icon at bounding box center [175, 142] width 8 height 13
click at [170, 162] on input "[EMAIL_ADDRESS][DOMAIN_NAME]" at bounding box center [163, 159] width 98 height 13
drag, startPoint x: 165, startPoint y: 155, endPoint x: 124, endPoint y: 161, distance: 41.1
click at [125, 162] on input "cloudly@sitejet.io" at bounding box center [163, 159] width 98 height 13
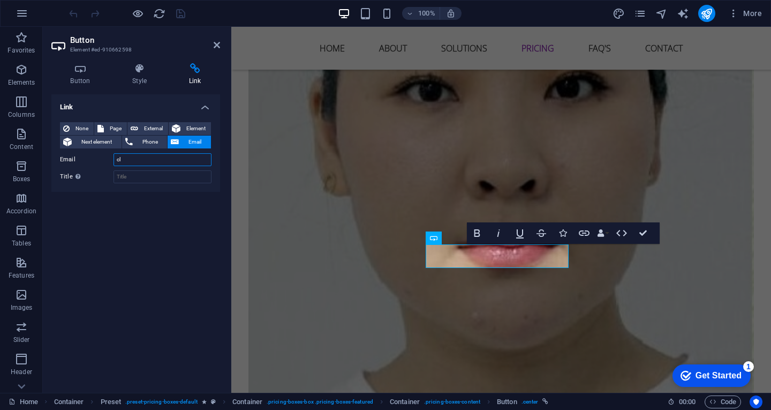
type input "c"
click at [140, 129] on button "External" at bounding box center [148, 128] width 41 height 13
select select "blank"
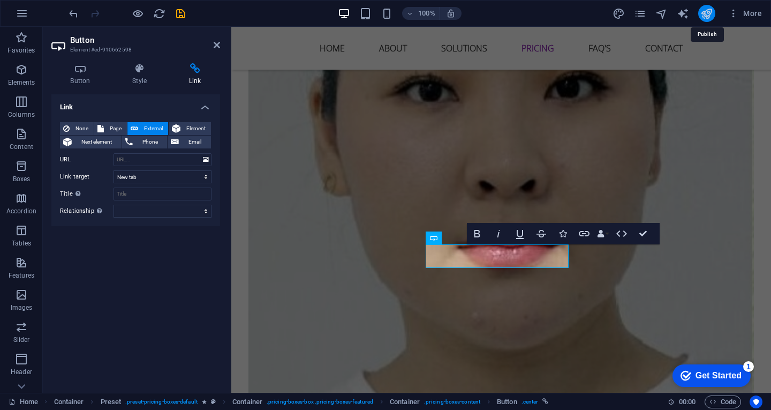
click at [705, 13] on icon "publish" at bounding box center [707, 14] width 12 height 12
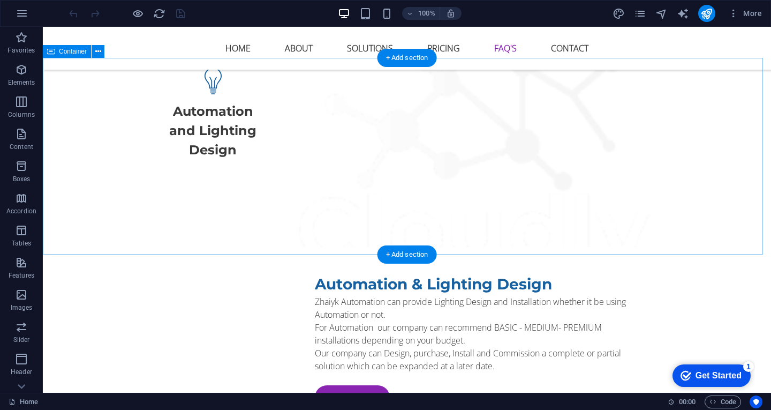
scroll to position [4661, 0]
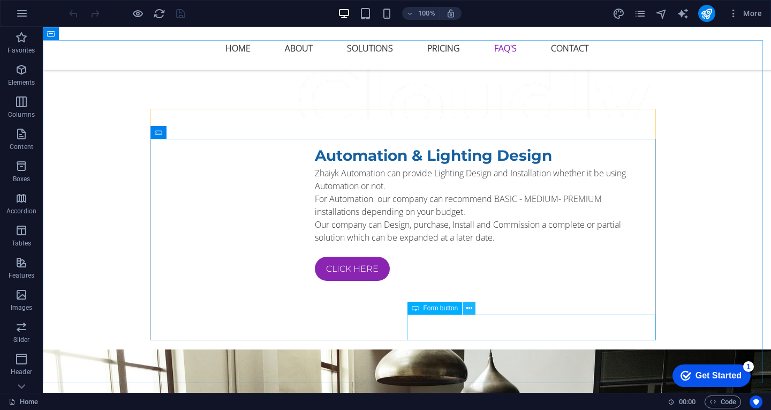
click at [466, 306] on button at bounding box center [469, 308] width 13 height 13
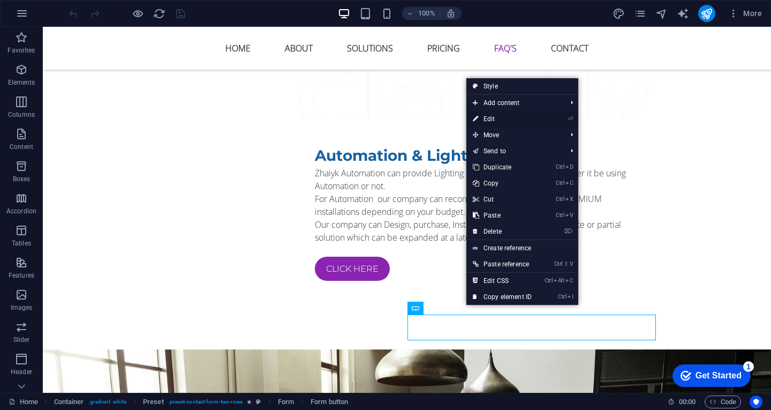
click at [491, 116] on link "⏎ Edit" at bounding box center [503, 119] width 72 height 16
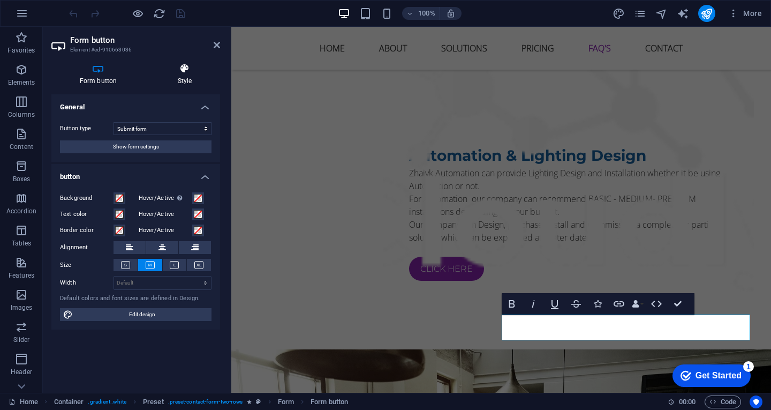
click at [185, 68] on icon at bounding box center [184, 68] width 71 height 11
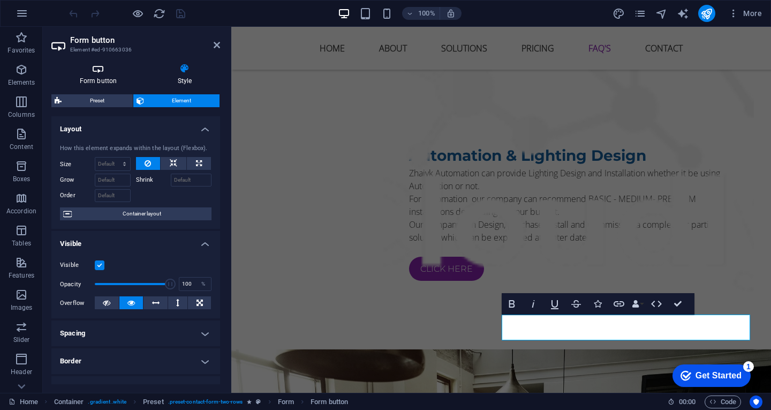
click at [98, 81] on h4 "Form button" at bounding box center [100, 74] width 98 height 23
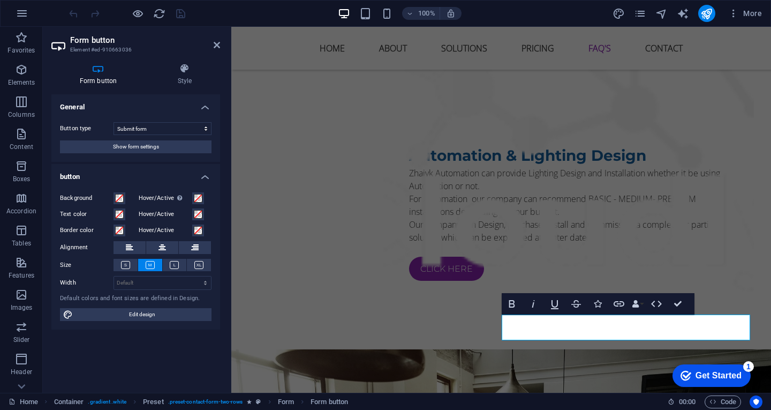
click at [209, 175] on h4 "button" at bounding box center [135, 173] width 169 height 19
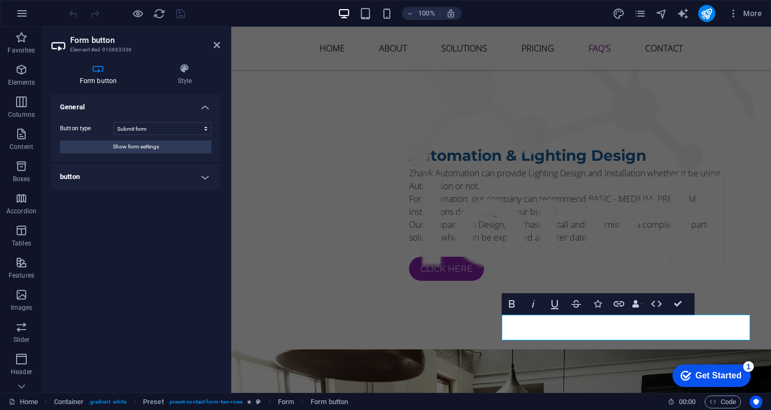
click at [209, 175] on h4 "button" at bounding box center [135, 177] width 169 height 26
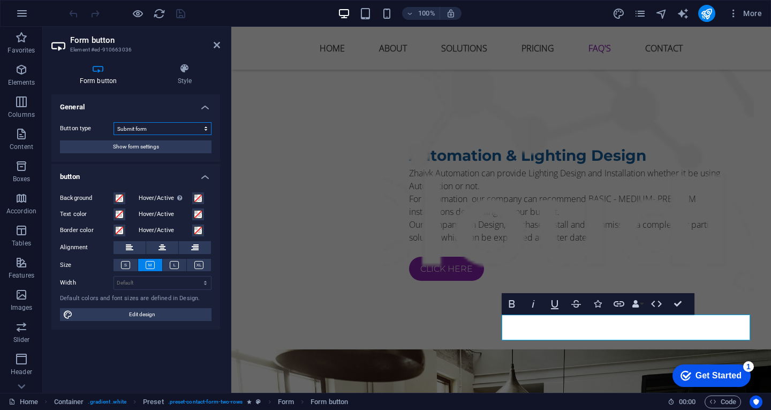
click at [207, 126] on select "Submit form Reset form No action" at bounding box center [163, 128] width 98 height 13
click at [156, 150] on span "Show form settings" at bounding box center [136, 146] width 46 height 13
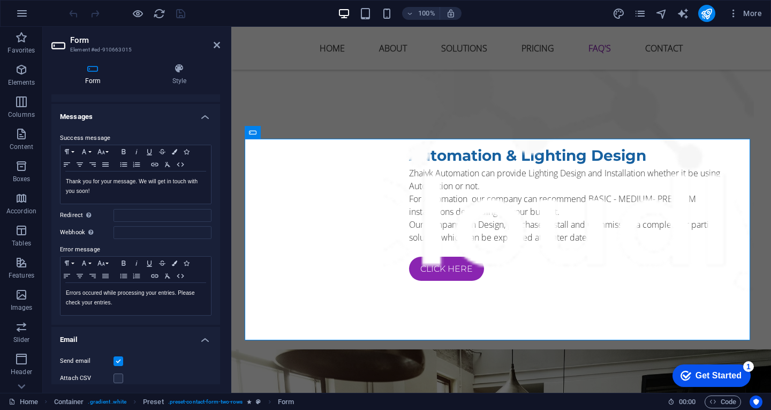
scroll to position [0, 0]
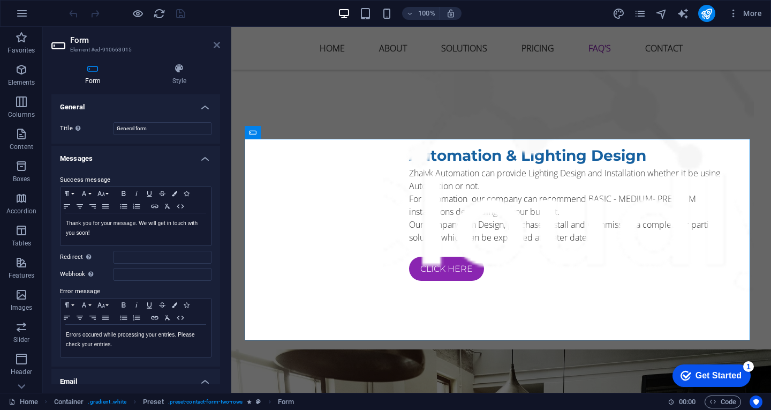
click at [215, 44] on icon at bounding box center [217, 45] width 6 height 9
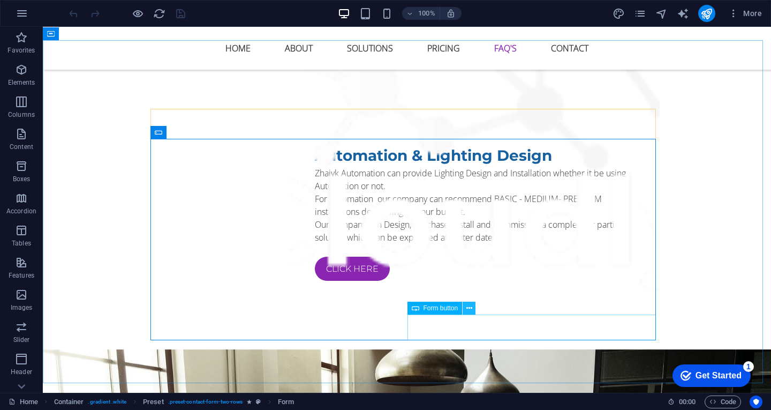
click at [468, 305] on icon at bounding box center [470, 308] width 6 height 11
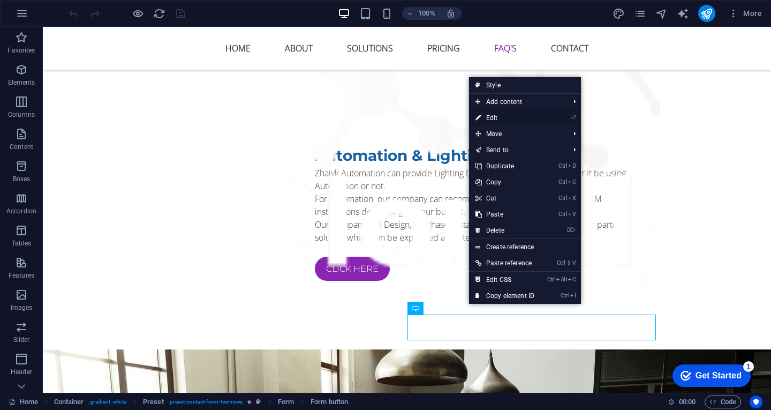
click at [499, 115] on link "⏎ Edit" at bounding box center [505, 118] width 72 height 16
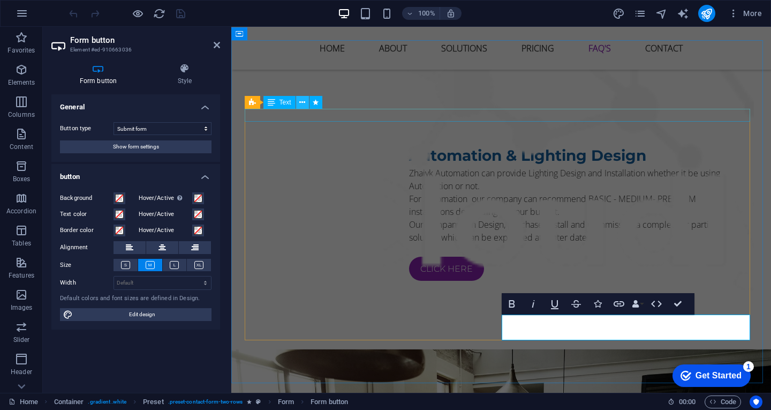
click at [302, 103] on icon at bounding box center [302, 102] width 6 height 11
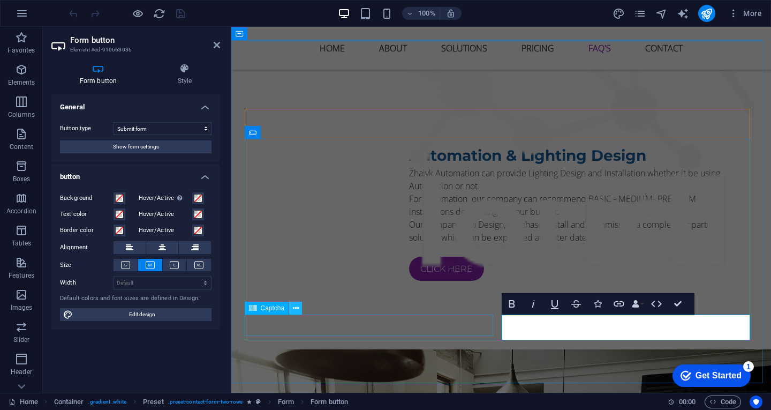
click at [296, 311] on icon at bounding box center [296, 308] width 6 height 11
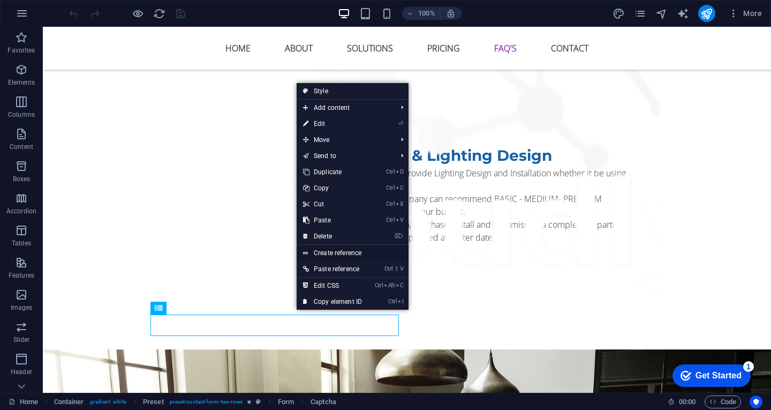
click at [325, 251] on link "Create reference" at bounding box center [353, 253] width 112 height 16
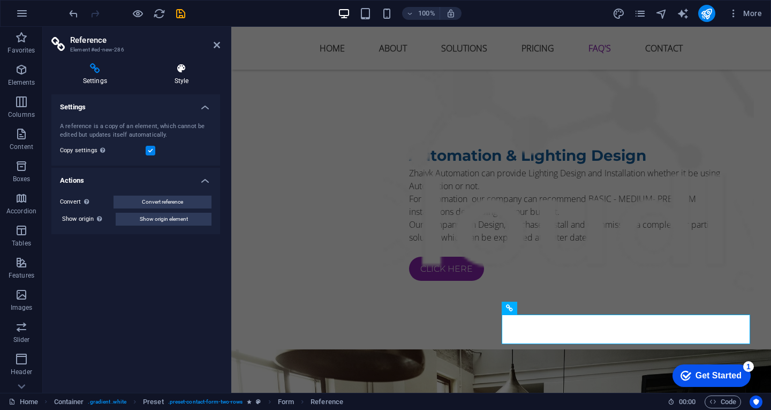
click at [177, 66] on icon at bounding box center [181, 68] width 77 height 11
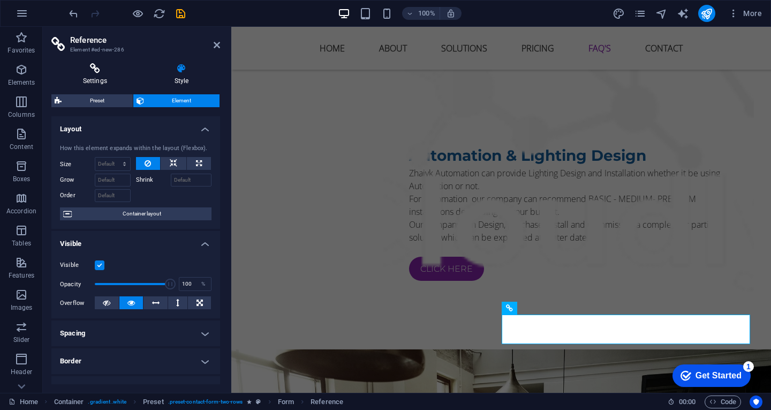
click at [101, 78] on h4 "Settings" at bounding box center [97, 74] width 92 height 23
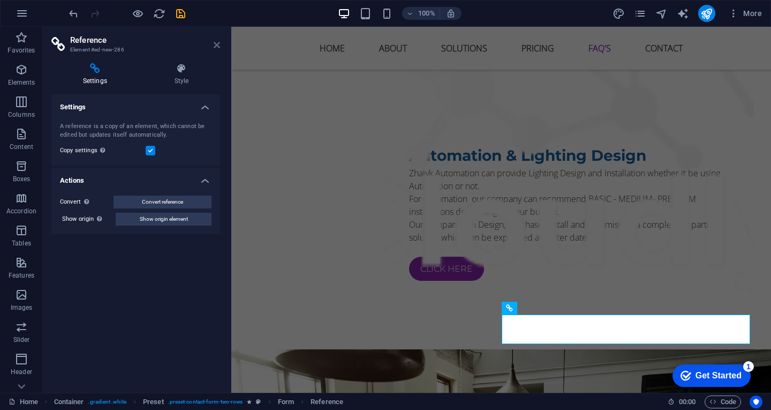
click at [215, 42] on icon at bounding box center [217, 45] width 6 height 9
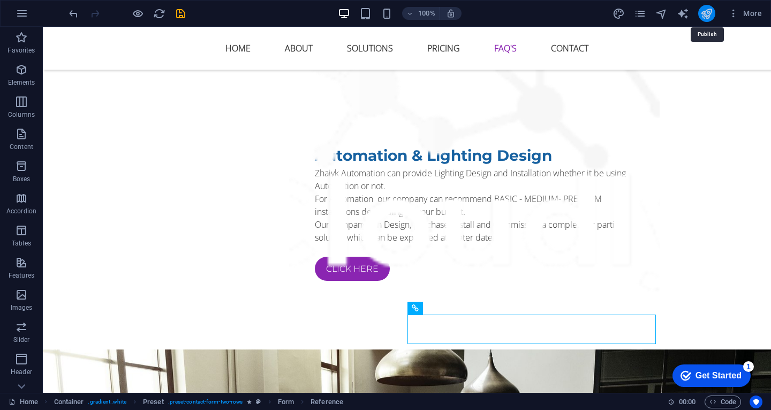
click at [711, 8] on icon "publish" at bounding box center [707, 14] width 12 height 12
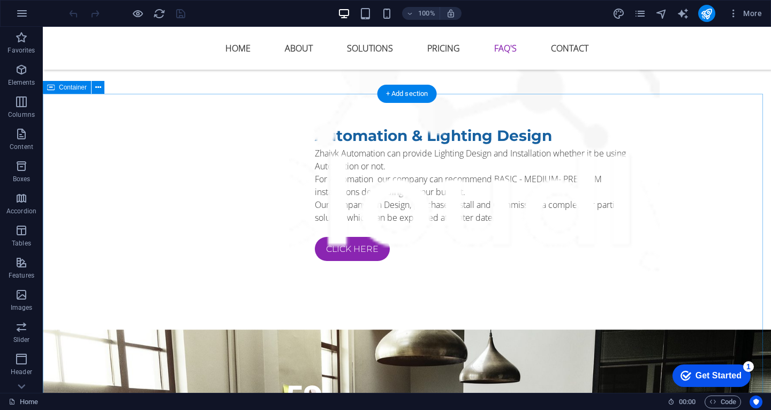
scroll to position [4715, 0]
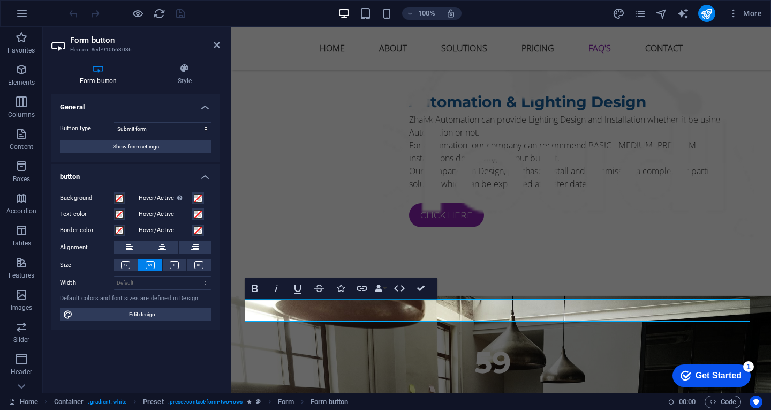
click at [96, 71] on icon at bounding box center [98, 68] width 94 height 11
click at [134, 150] on span "Show form settings" at bounding box center [136, 146] width 46 height 13
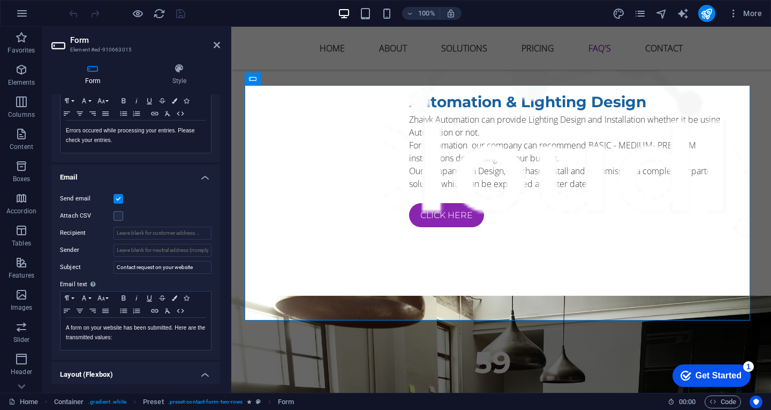
scroll to position [214, 0]
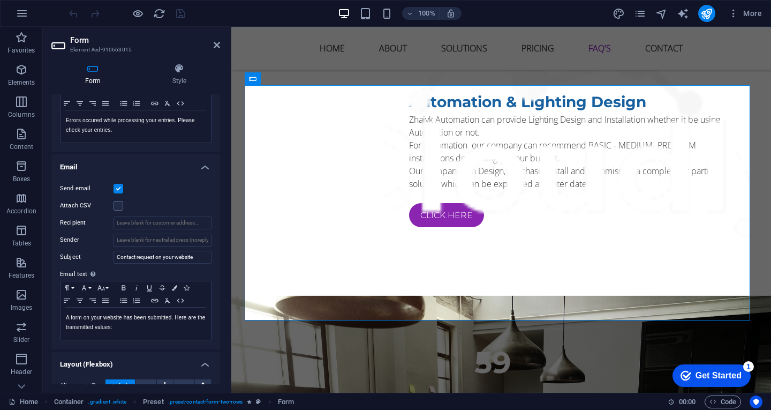
click at [118, 188] on label at bounding box center [119, 189] width 10 height 10
click at [0, 0] on input "Send email" at bounding box center [0, 0] width 0 height 0
click at [118, 188] on label at bounding box center [119, 189] width 10 height 10
click at [0, 0] on input "Send email" at bounding box center [0, 0] width 0 height 0
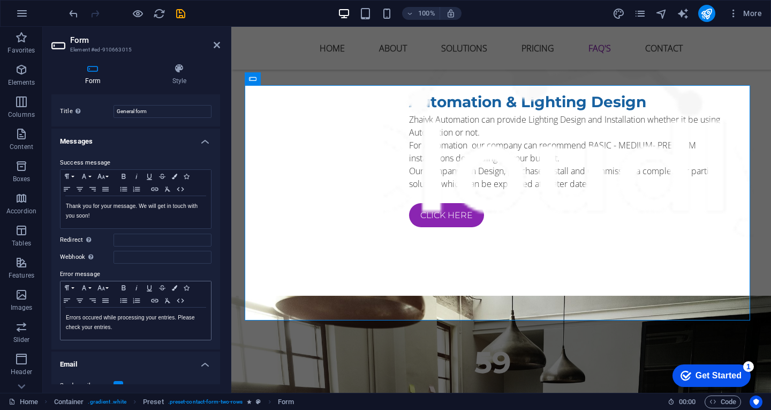
scroll to position [0, 0]
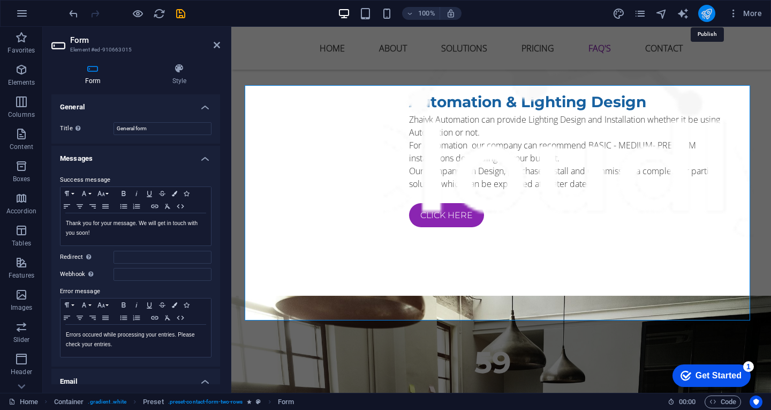
click at [710, 15] on icon "publish" at bounding box center [707, 14] width 12 height 12
